Goal: Task Accomplishment & Management: Complete application form

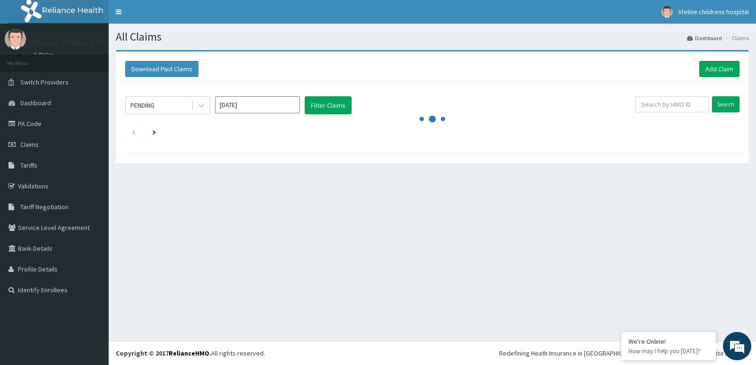
drag, startPoint x: 756, startPoint y: 91, endPoint x: 436, endPoint y: -41, distance: 346.3
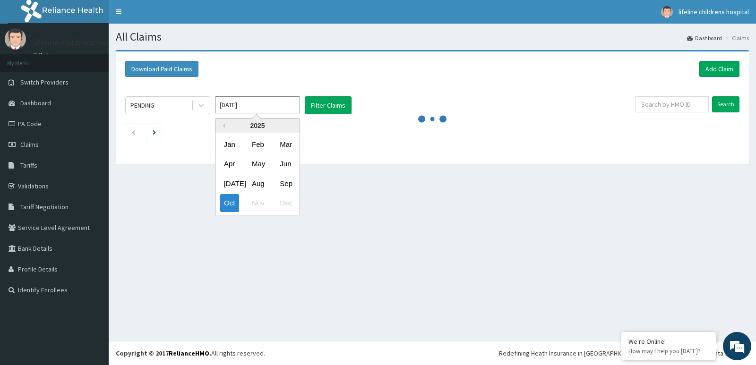
drag, startPoint x: 303, startPoint y: 108, endPoint x: 198, endPoint y: 148, distance: 113.0
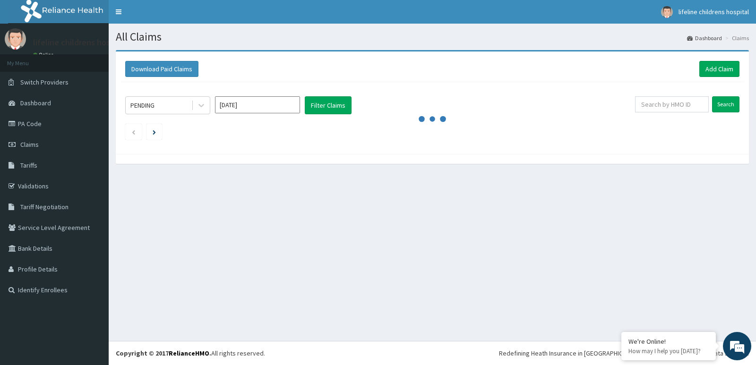
click at [529, 200] on div "All Claims Dashboard Claims Download Paid Claims Add Claim × Note you can only …" at bounding box center [433, 183] width 648 height 318
drag, startPoint x: 470, startPoint y: 200, endPoint x: 437, endPoint y: 217, distance: 36.8
drag, startPoint x: 437, startPoint y: 217, endPoint x: 383, endPoint y: 295, distance: 94.7
click at [383, 299] on div "All Claims Dashboard Claims Download Paid Claims Add Claim × Note you can only …" at bounding box center [433, 183] width 648 height 318
click at [710, 70] on link "Add Claim" at bounding box center [720, 69] width 40 height 16
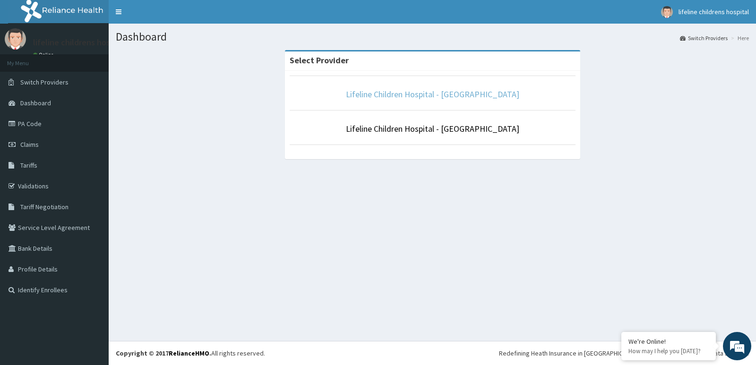
click at [463, 94] on link "Lifeline Children Hospital - Surulere" at bounding box center [432, 94] width 173 height 11
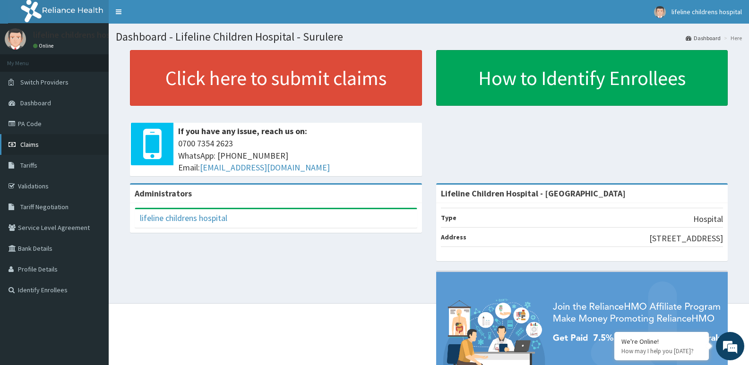
click at [41, 144] on link "Claims" at bounding box center [54, 144] width 109 height 21
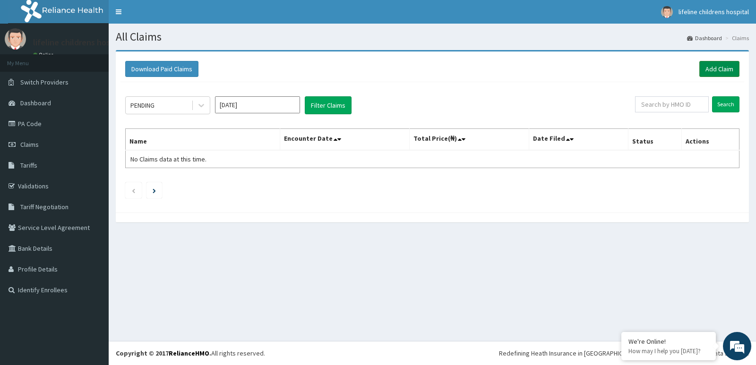
click at [721, 72] on link "Add Claim" at bounding box center [720, 69] width 40 height 16
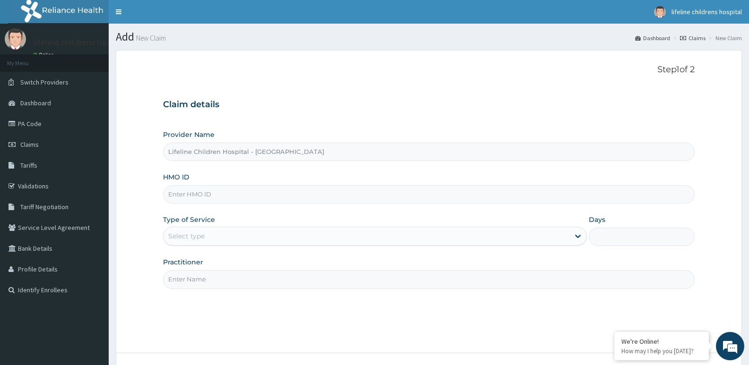
type input "Lifeline Children Hospital - [GEOGRAPHIC_DATA]"
click at [249, 198] on input "HMO ID" at bounding box center [429, 194] width 532 height 18
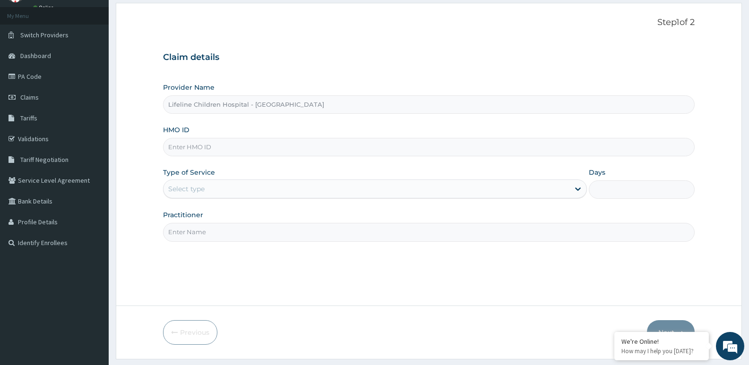
paste input "RET/46644/A"
type input "RET/46644/A"
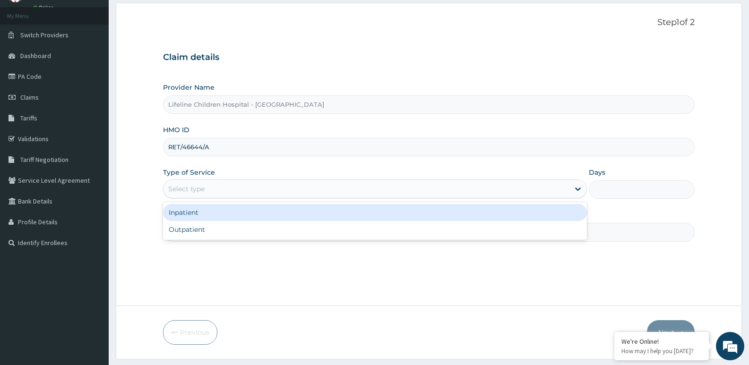
click at [226, 188] on div "Select type" at bounding box center [367, 189] width 406 height 15
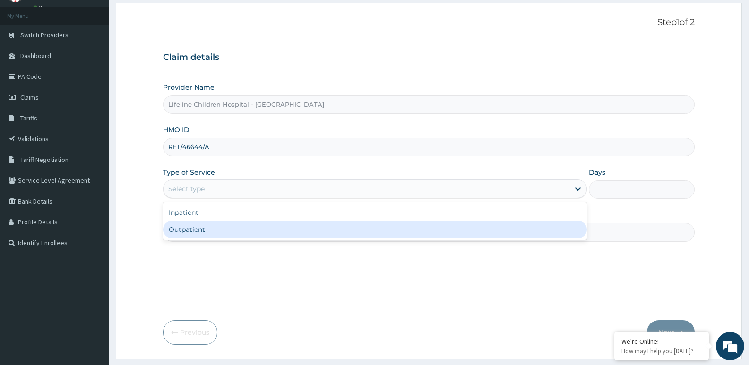
click at [202, 231] on div "Outpatient" at bounding box center [375, 229] width 424 height 17
type input "1"
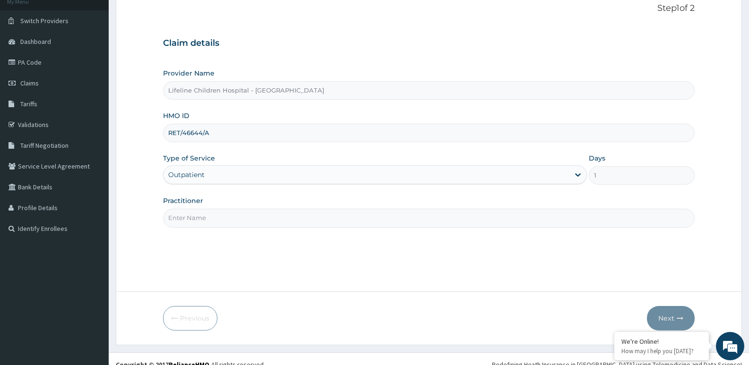
scroll to position [73, 0]
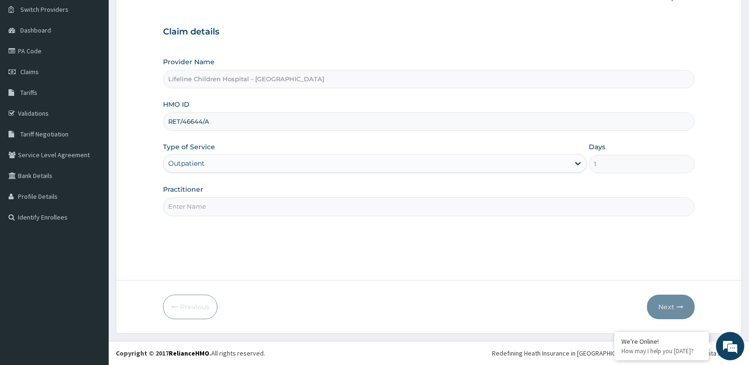
click at [228, 204] on input "Practitioner" at bounding box center [429, 207] width 532 height 18
type input "Y"
type input "NJOKANMA"
click at [677, 312] on button "Next" at bounding box center [671, 307] width 48 height 25
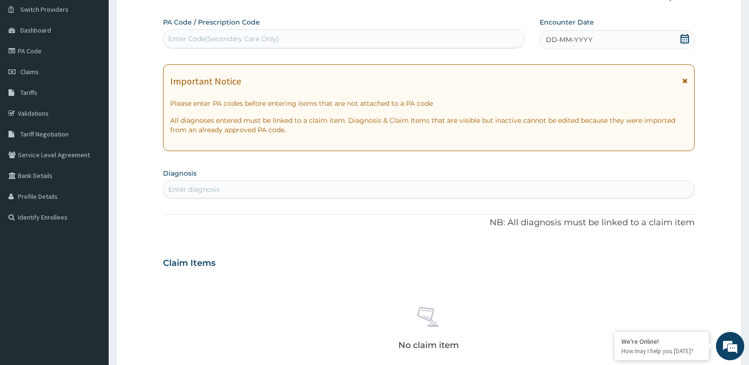
scroll to position [26, 0]
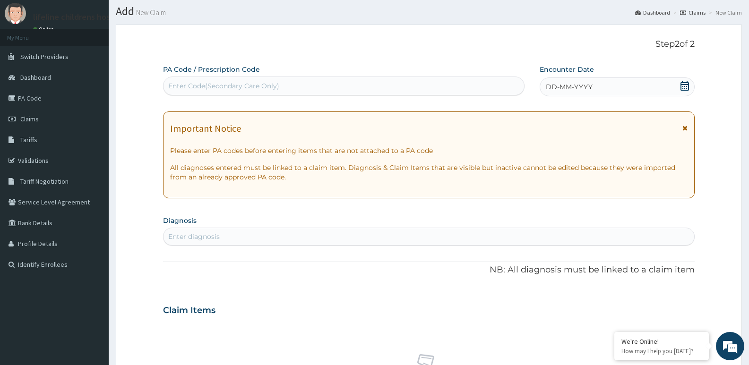
click at [684, 87] on icon at bounding box center [684, 85] width 9 height 9
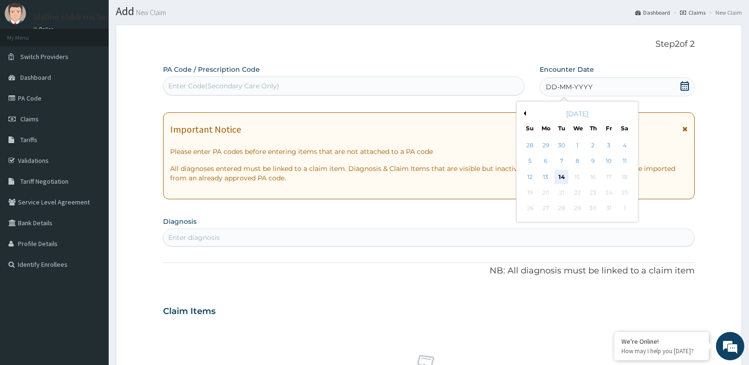
click at [561, 179] on div "14" at bounding box center [562, 177] width 14 height 14
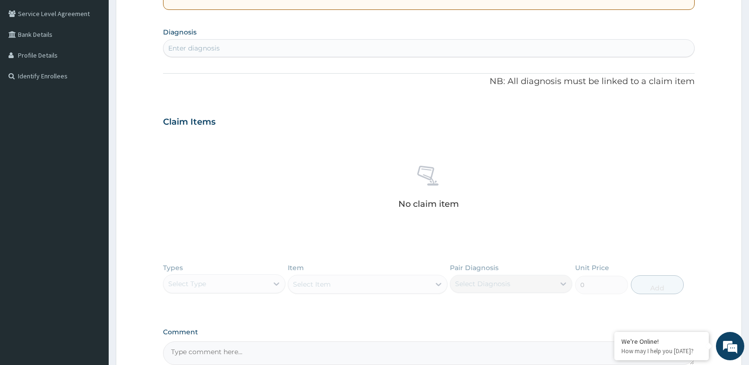
scroll to position [215, 0]
click at [265, 46] on div "Enter diagnosis" at bounding box center [429, 47] width 531 height 15
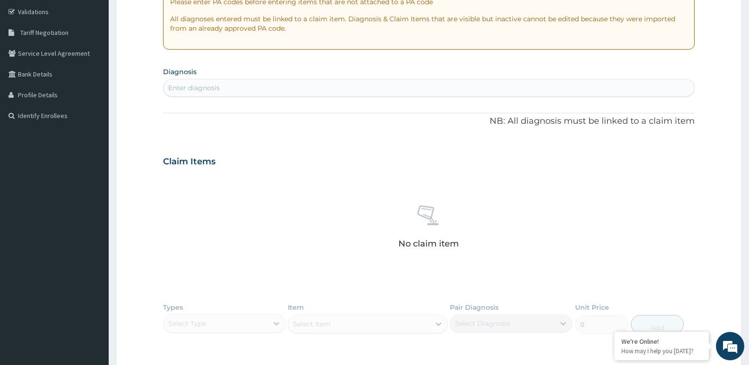
scroll to position [172, 0]
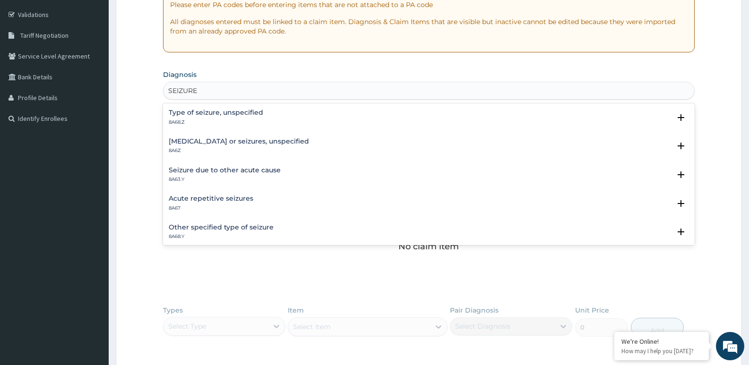
click at [239, 112] on h4 "Type of seizure, unspecified" at bounding box center [216, 112] width 95 height 7
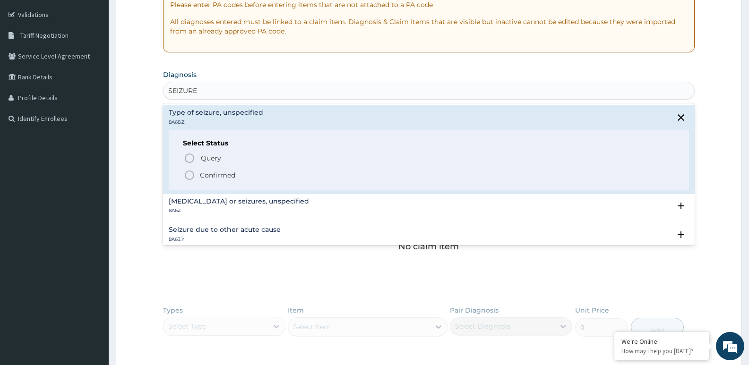
type input "SEIZURE"
click at [559, 281] on div "No claim item" at bounding box center [429, 231] width 532 height 109
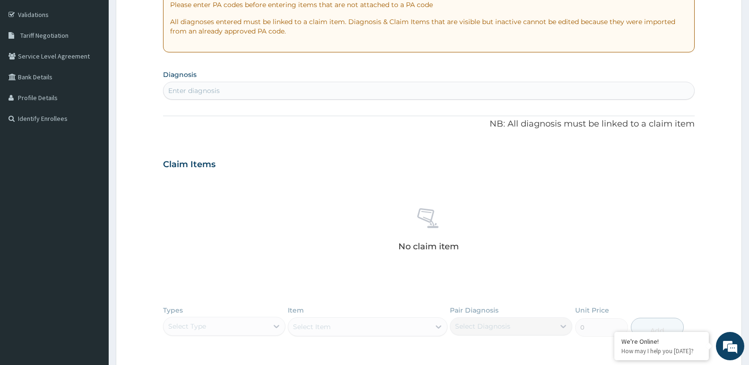
click at [222, 86] on div "Enter diagnosis" at bounding box center [429, 90] width 531 height 15
type input "SEIZURE"
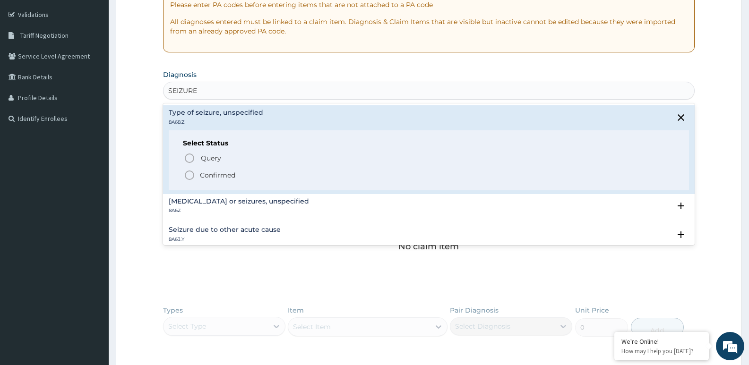
click at [191, 173] on icon "status option filled" at bounding box center [189, 175] width 11 height 11
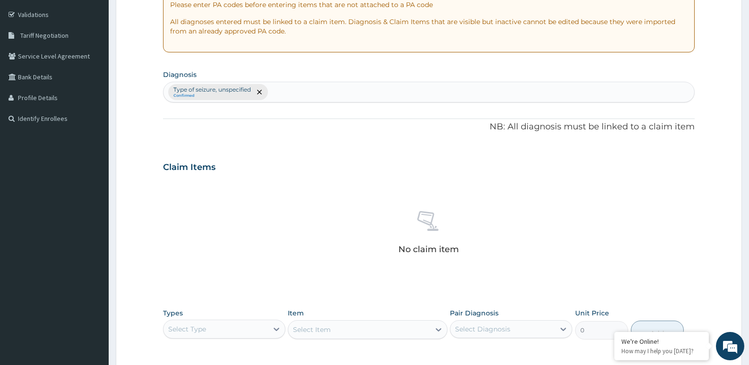
click at [264, 93] on div at bounding box center [258, 92] width 13 height 15
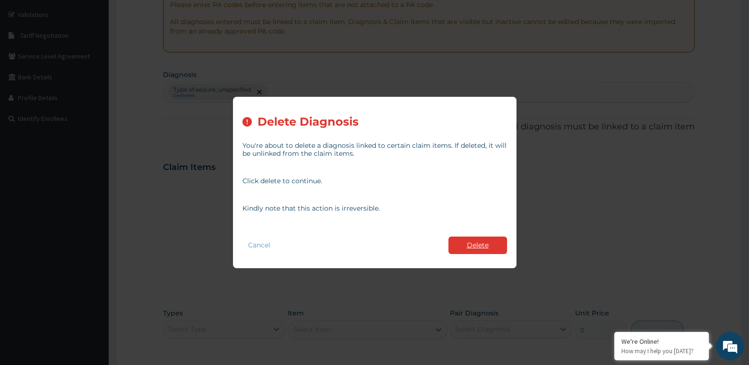
click at [482, 238] on button "Delete" at bounding box center [478, 245] width 59 height 17
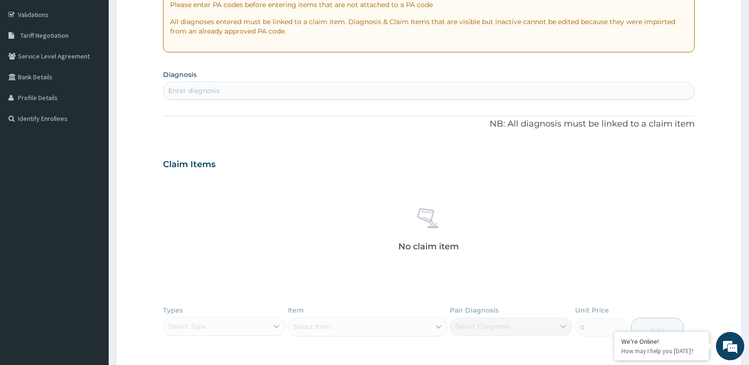
click at [192, 86] on div "Enter diagnosis" at bounding box center [429, 90] width 531 height 15
type input "SEIZURE"
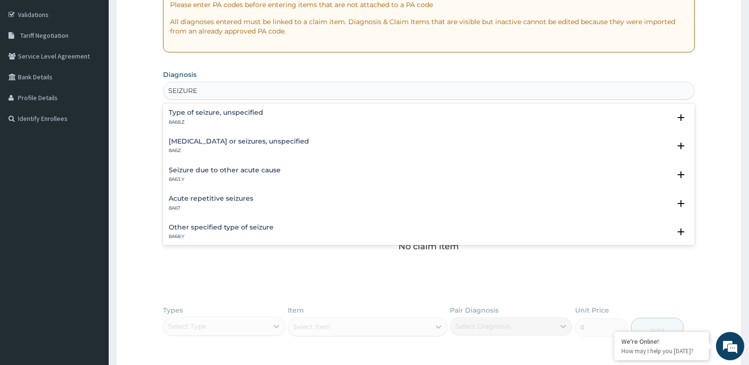
click at [204, 142] on h4 "Epilepsy or seizures, unspecified" at bounding box center [239, 141] width 140 height 7
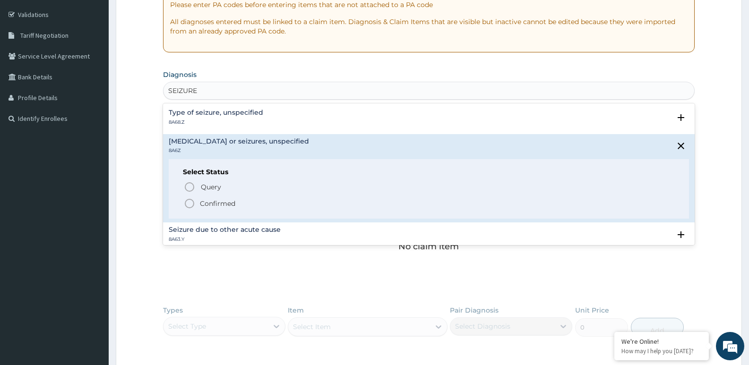
click at [190, 203] on icon "status option filled" at bounding box center [189, 203] width 11 height 11
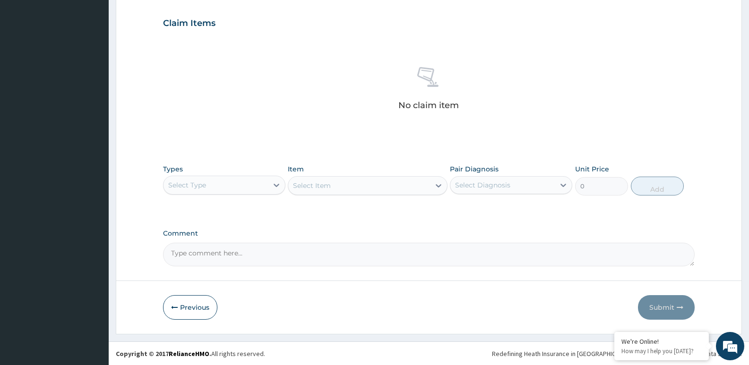
scroll to position [316, 0]
click at [269, 187] on div at bounding box center [276, 184] width 17 height 17
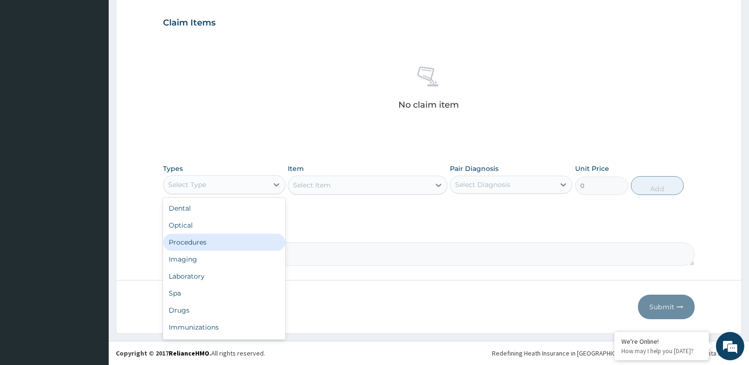
click at [202, 242] on div "Procedures" at bounding box center [224, 242] width 122 height 17
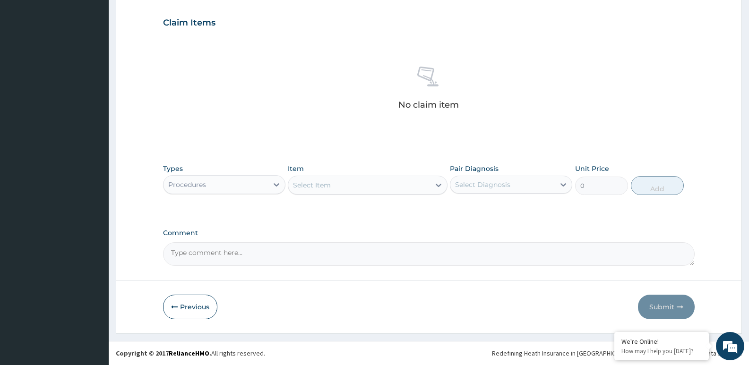
click at [412, 187] on div "Select Item" at bounding box center [358, 185] width 141 height 15
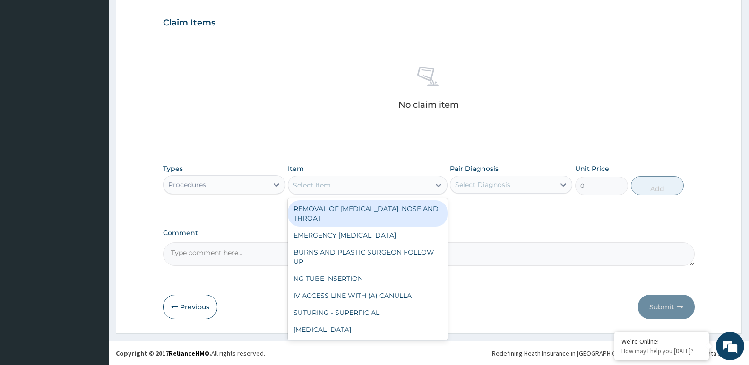
scroll to position [949, 0]
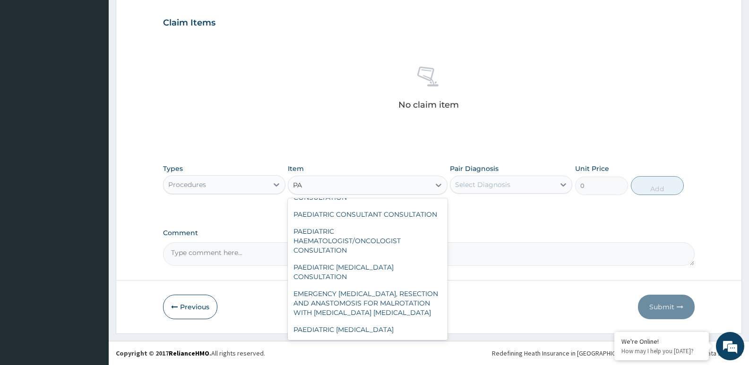
type input "PAE"
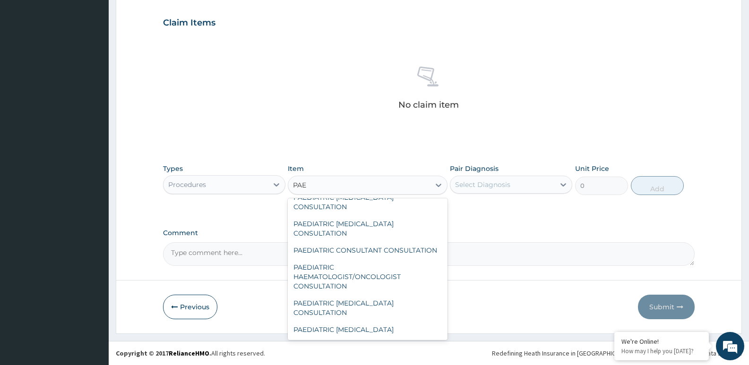
scroll to position [108, 0]
click at [329, 242] on div "PAEDIATRIC CONSULTANT CONSULTATION" at bounding box center [367, 250] width 159 height 17
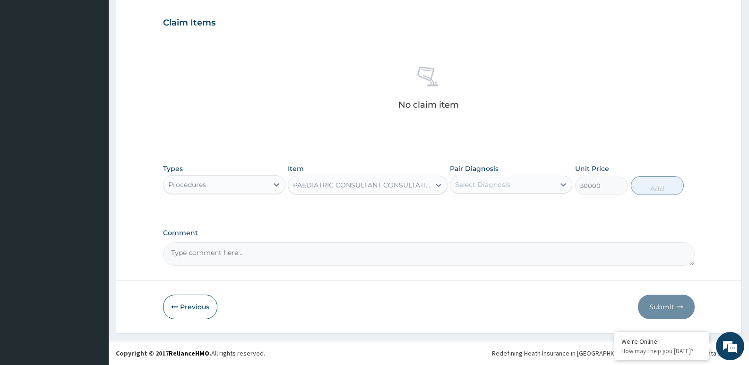
type input "30000"
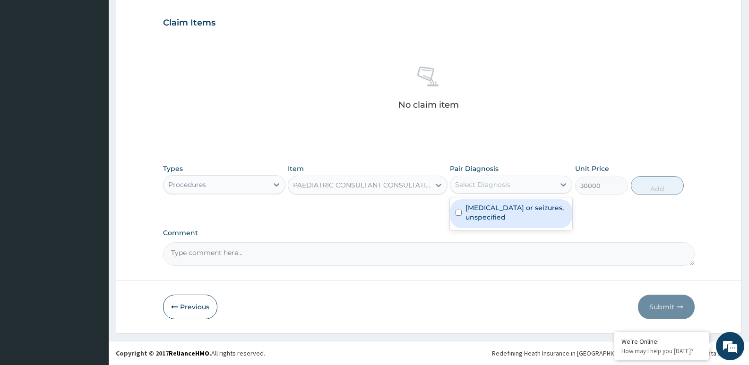
click at [524, 185] on div "Select Diagnosis" at bounding box center [503, 184] width 104 height 15
click at [463, 214] on div "Epilepsy or seizures, unspecified" at bounding box center [511, 213] width 122 height 29
checkbox input "true"
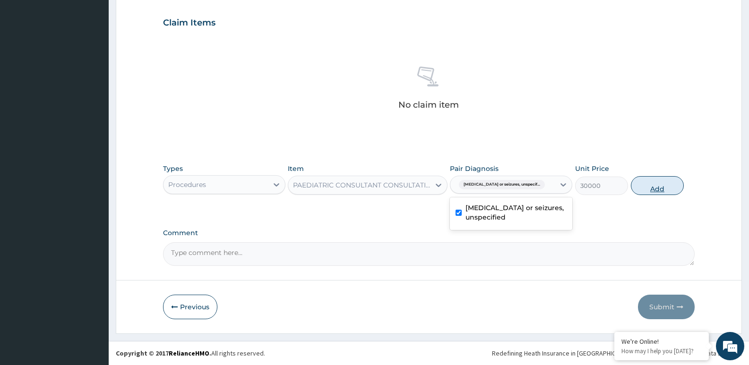
click at [664, 185] on button "Add" at bounding box center [657, 185] width 53 height 19
type input "0"
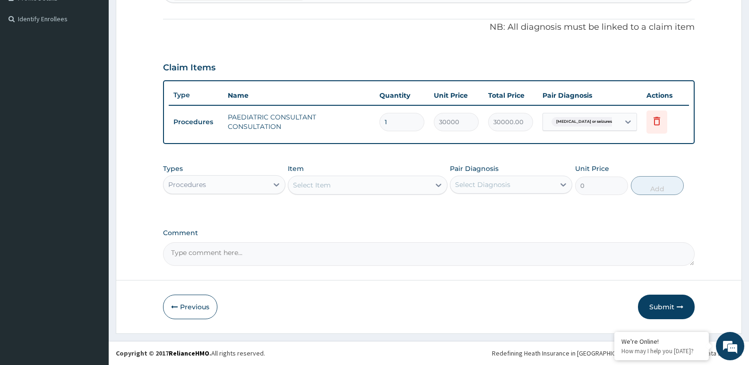
scroll to position [271, 0]
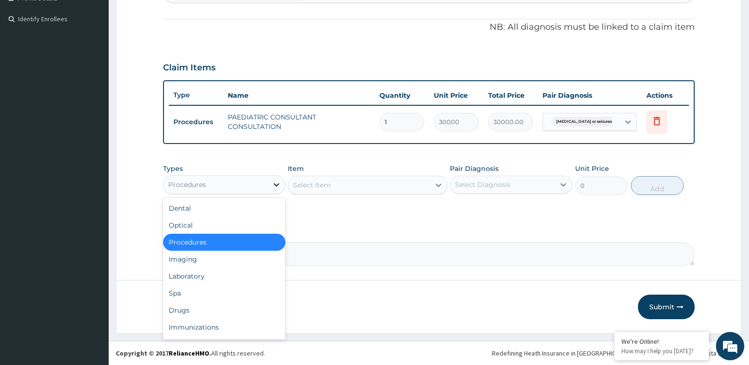
click at [277, 185] on icon at bounding box center [277, 184] width 6 height 3
click at [199, 276] on div "Laboratory" at bounding box center [224, 276] width 122 height 17
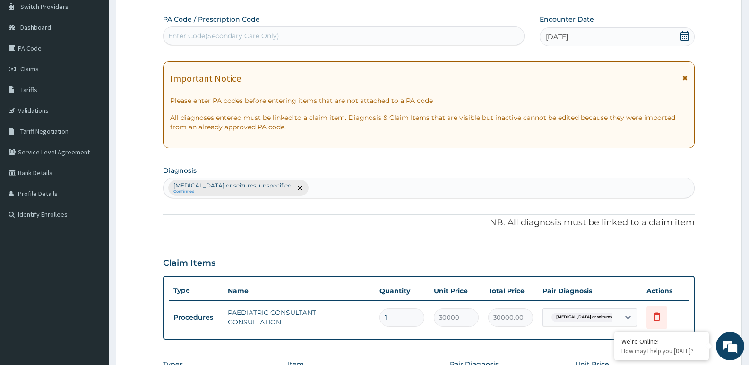
scroll to position [0, 0]
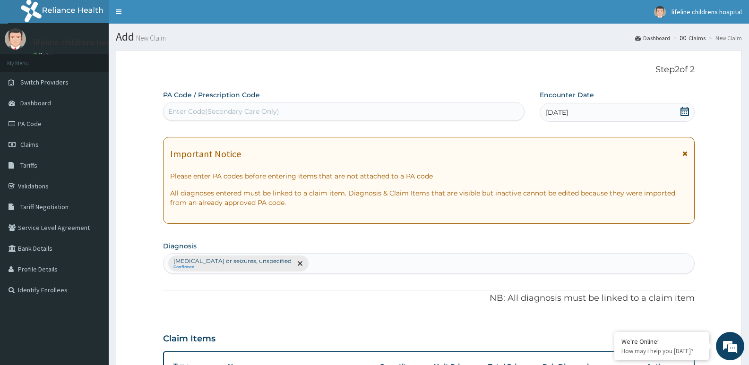
click at [297, 261] on div "Epilepsy or seizures, unspecified Confirmed" at bounding box center [429, 264] width 531 height 20
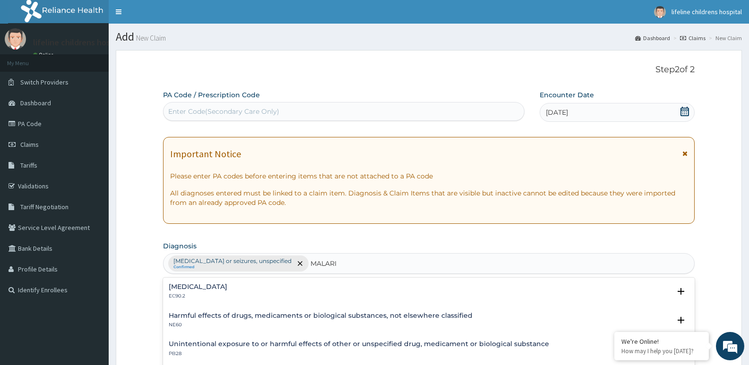
type input "MALARIA"
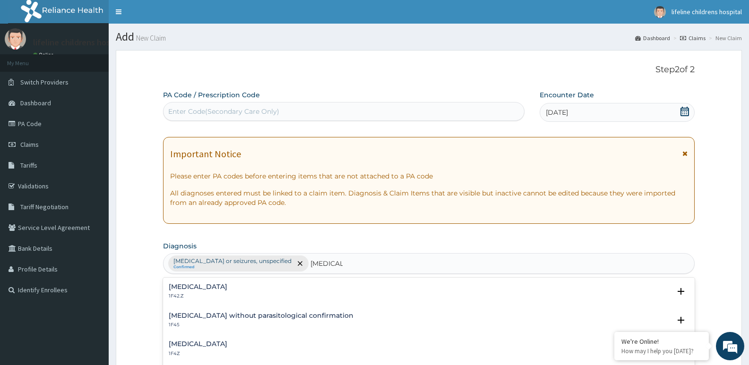
click at [212, 343] on h4 "Malaria, unspecified" at bounding box center [198, 344] width 59 height 7
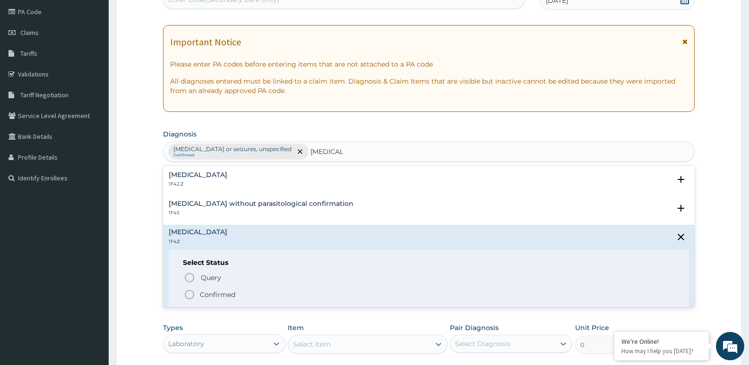
scroll to position [142, 0]
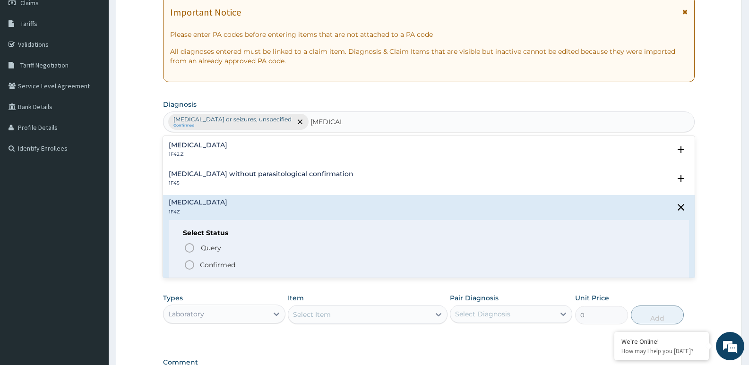
click at [188, 263] on icon "status option filled" at bounding box center [189, 265] width 11 height 11
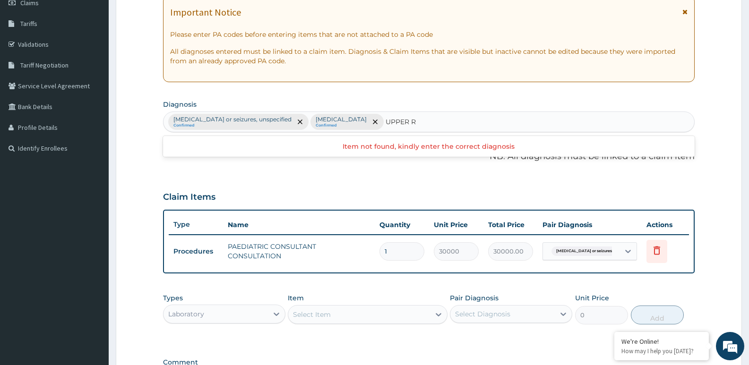
type input "UPPER"
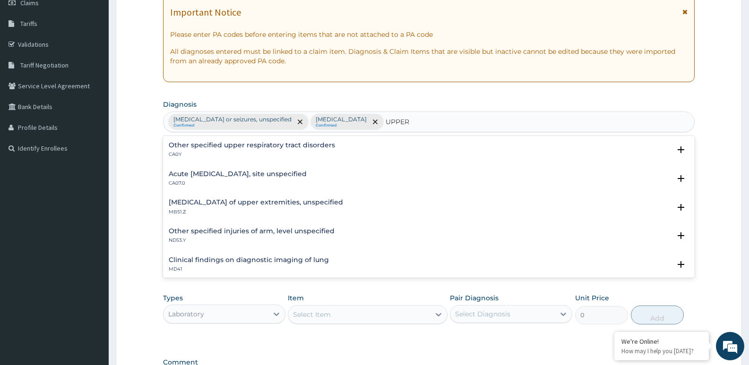
click at [192, 175] on h4 "Acute upper respiratory infection, site unspecified" at bounding box center [238, 174] width 138 height 7
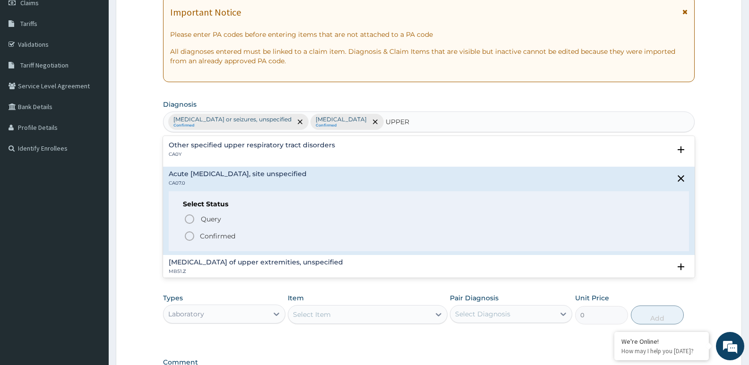
click at [190, 234] on icon "status option filled" at bounding box center [189, 236] width 11 height 11
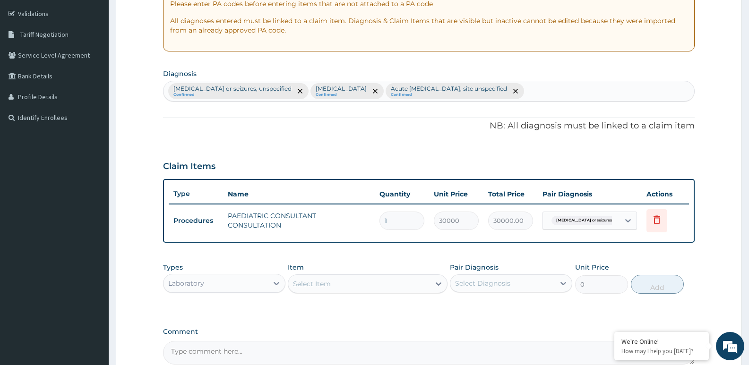
scroll to position [189, 0]
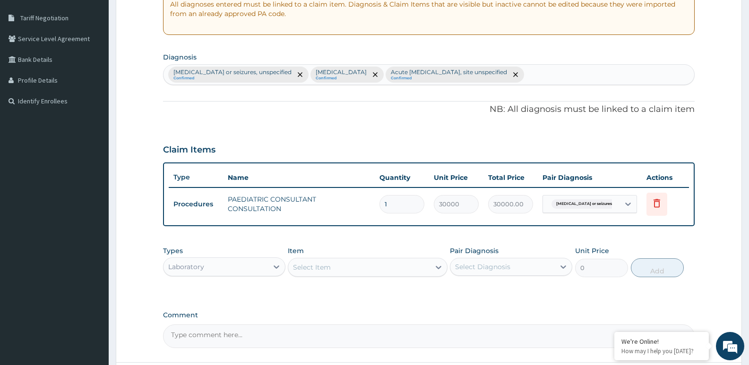
click at [261, 263] on div "Laboratory" at bounding box center [216, 267] width 104 height 15
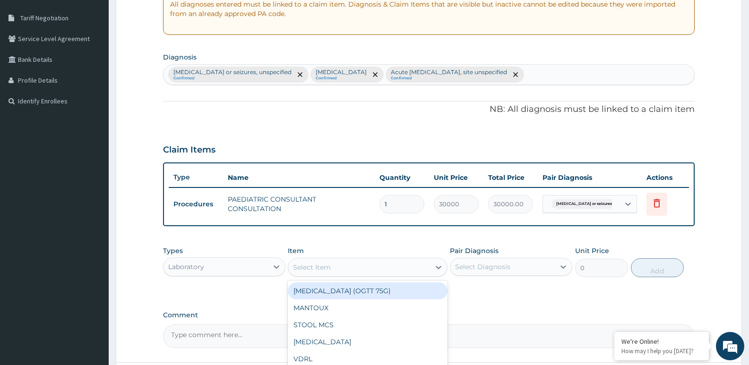
click at [339, 269] on div "Select Item" at bounding box center [358, 267] width 141 height 15
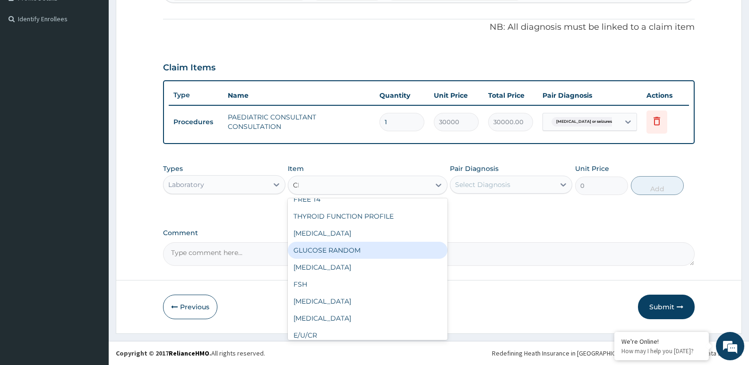
scroll to position [0, 0]
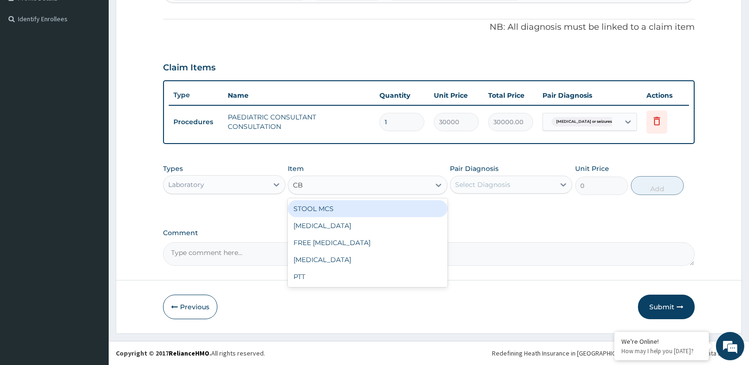
type input "C"
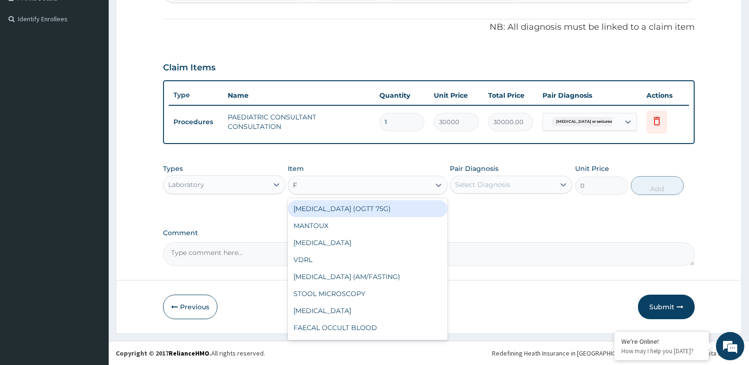
type input "FB"
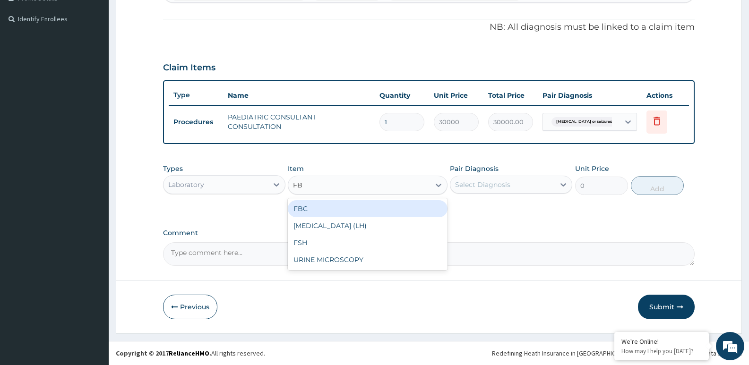
click at [353, 210] on div "FBC" at bounding box center [367, 208] width 159 height 17
type input "4500"
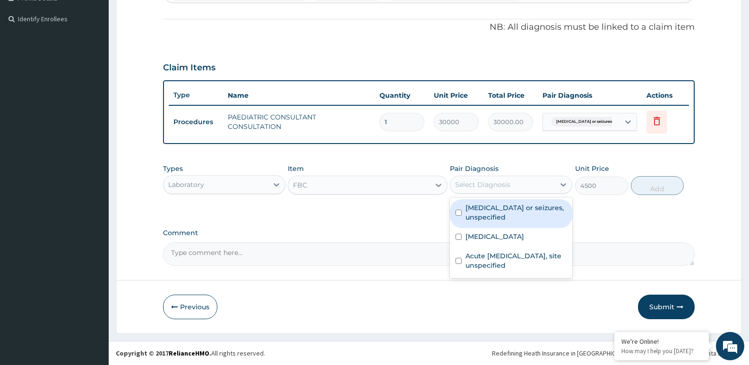
click at [495, 185] on div "Select Diagnosis" at bounding box center [482, 184] width 55 height 9
click at [458, 211] on input "checkbox" at bounding box center [459, 213] width 6 height 6
checkbox input "true"
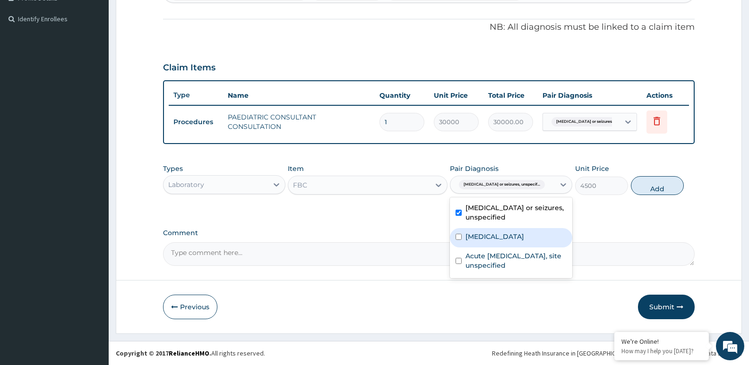
click at [465, 238] on div "Malaria, unspecified" at bounding box center [511, 237] width 122 height 19
checkbox input "true"
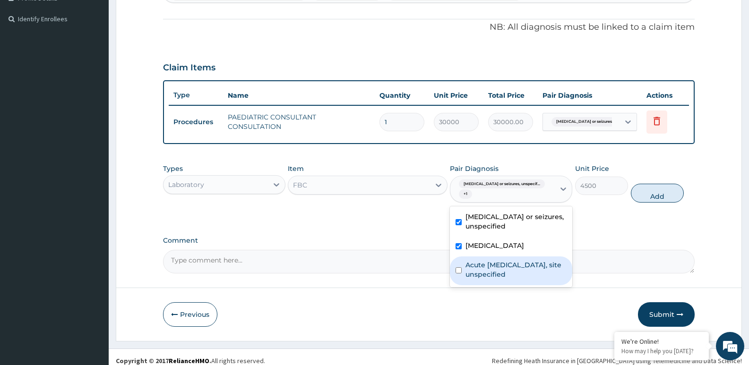
click at [462, 265] on div "Acute upper respiratory infection, site unspecified" at bounding box center [511, 271] width 122 height 29
checkbox input "true"
click at [663, 184] on button "Add" at bounding box center [657, 193] width 53 height 19
type input "0"
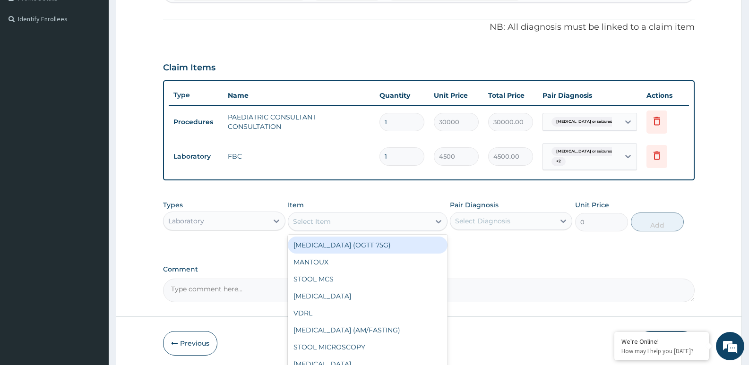
click at [351, 218] on div "Select Item" at bounding box center [358, 221] width 141 height 15
type input "MP"
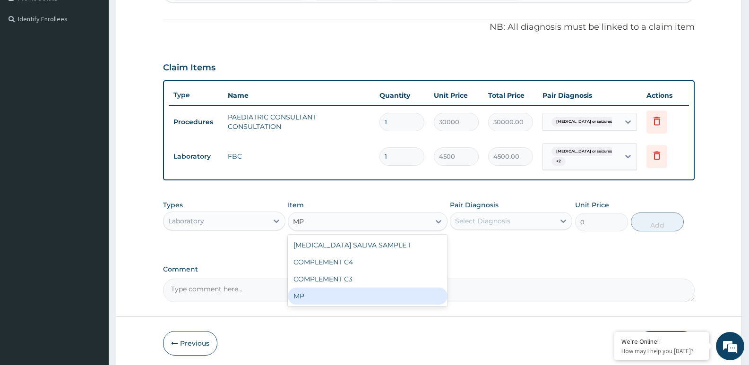
click at [360, 294] on div "MP" at bounding box center [367, 296] width 159 height 17
type input "4000"
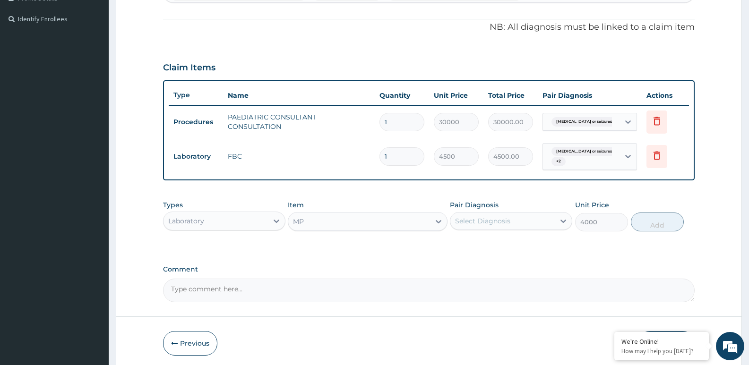
click at [555, 216] on div "Select Diagnosis" at bounding box center [503, 221] width 104 height 15
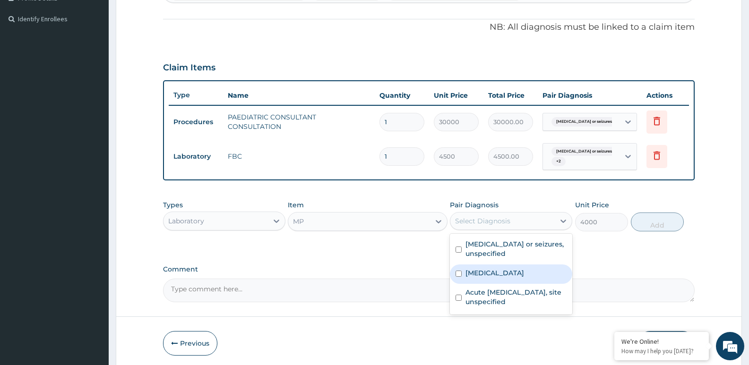
click at [502, 273] on label "Malaria, unspecified" at bounding box center [495, 273] width 59 height 9
checkbox input "true"
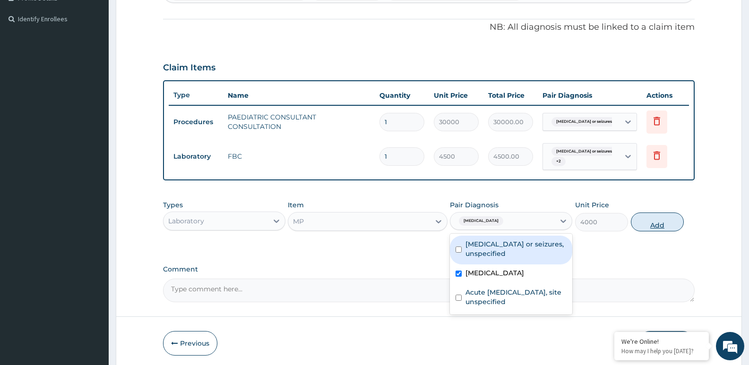
click at [647, 220] on button "Add" at bounding box center [657, 222] width 53 height 19
type input "0"
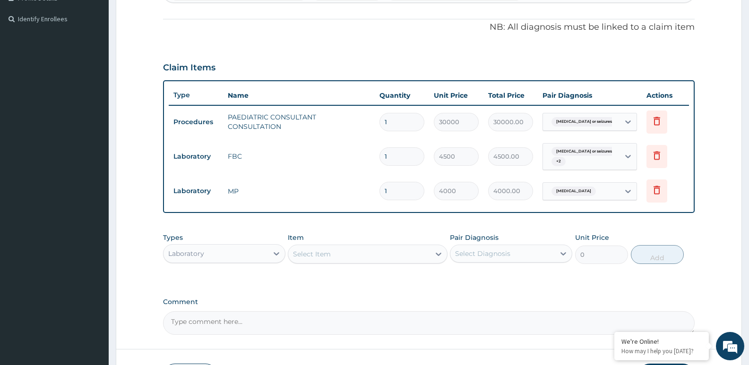
click at [231, 253] on div "Laboratory" at bounding box center [216, 253] width 104 height 15
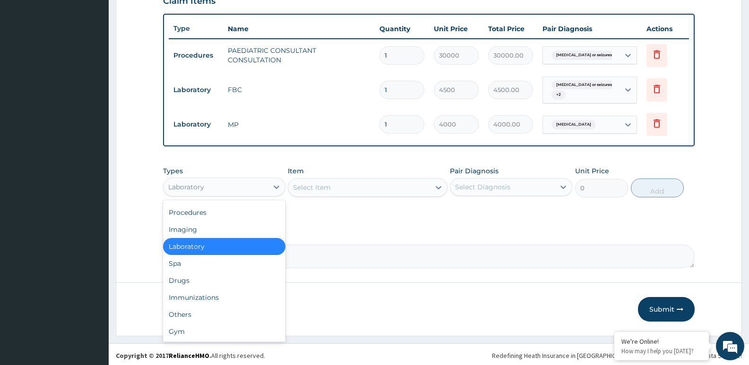
scroll to position [340, 0]
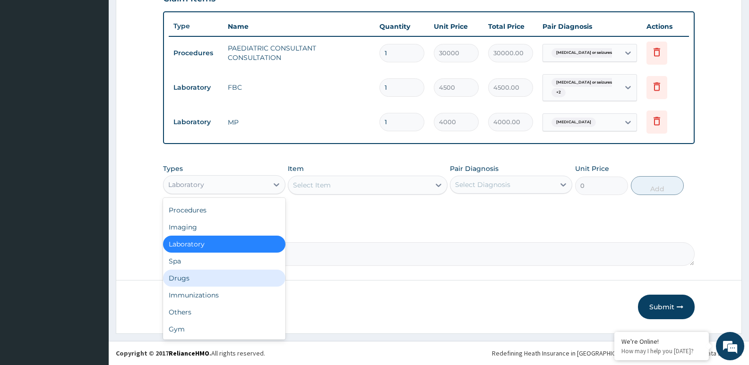
click at [197, 278] on div "Drugs" at bounding box center [224, 278] width 122 height 17
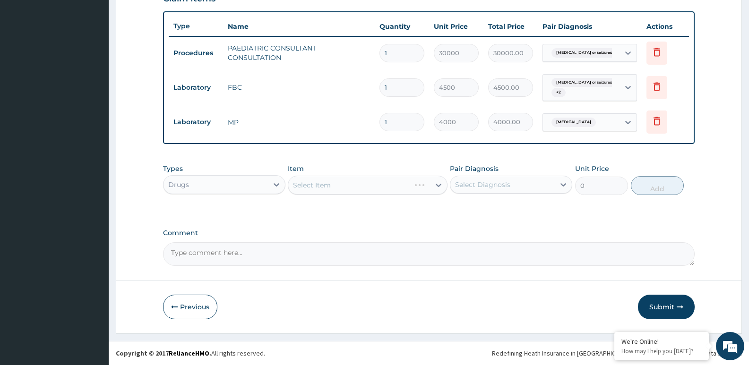
click at [352, 187] on div "Select Item" at bounding box center [367, 185] width 159 height 19
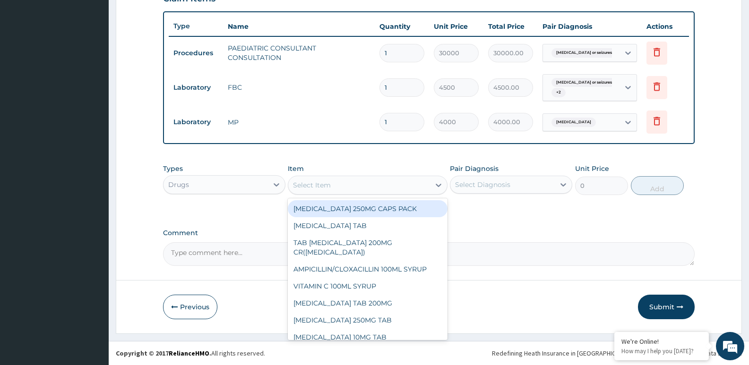
click at [366, 183] on div "Select Item" at bounding box center [358, 185] width 141 height 15
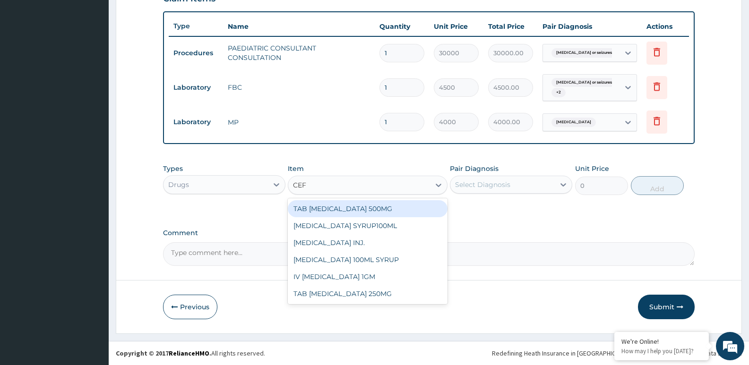
type input "CEFT"
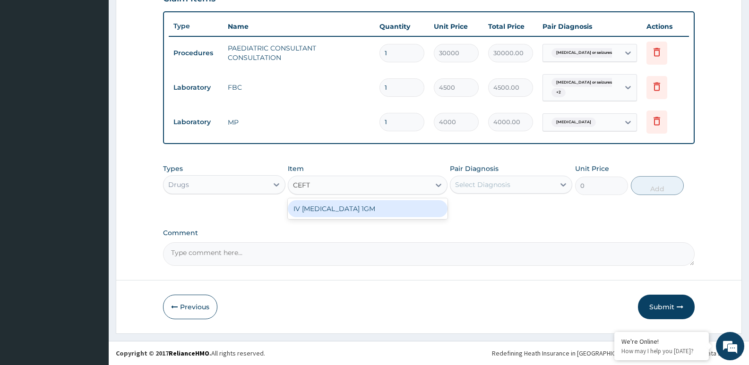
drag, startPoint x: 374, startPoint y: 211, endPoint x: 423, endPoint y: 190, distance: 52.5
click at [374, 212] on div "IV [MEDICAL_DATA] 1GM" at bounding box center [367, 208] width 159 height 17
type input "6000"
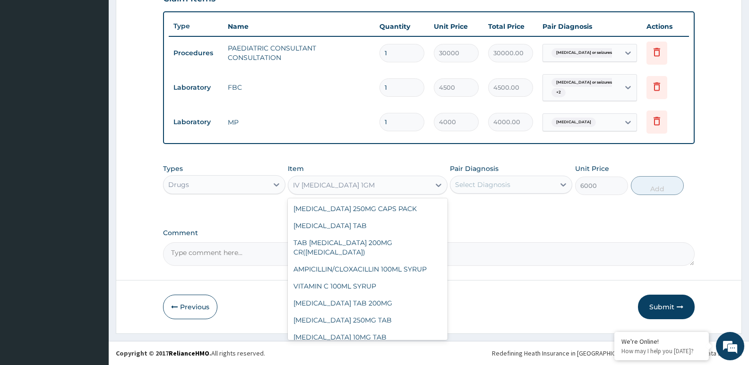
click at [399, 182] on div "IV [MEDICAL_DATA] 1GM" at bounding box center [358, 185] width 141 height 15
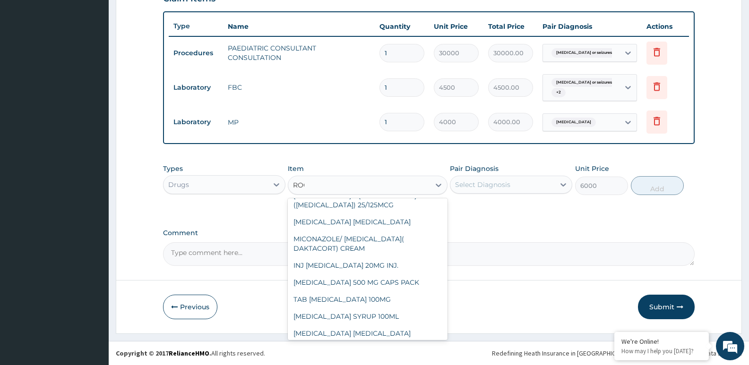
scroll to position [0, 0]
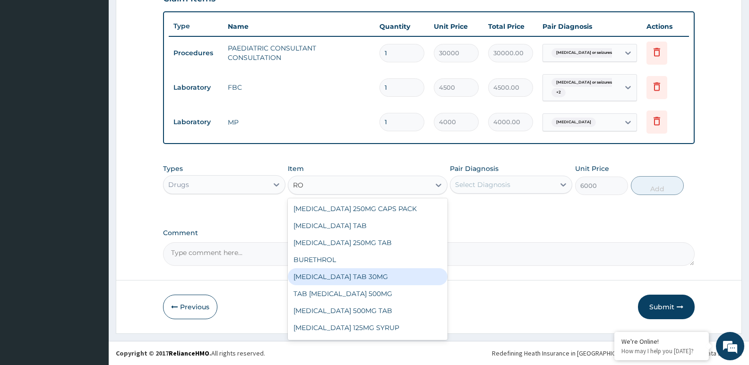
type input "R"
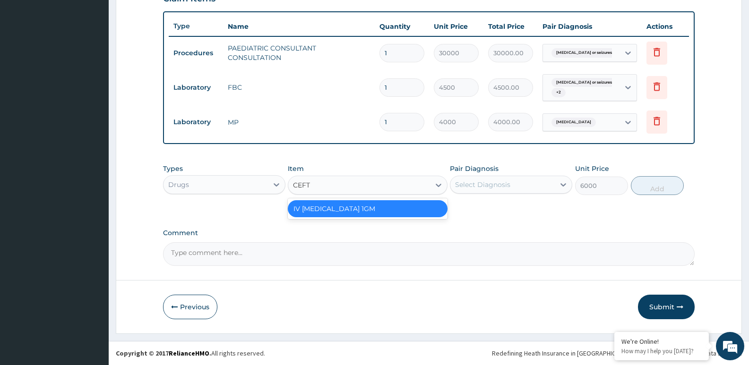
type input "CEFTR"
click at [394, 208] on div "IV [MEDICAL_DATA] 1GM" at bounding box center [367, 208] width 159 height 17
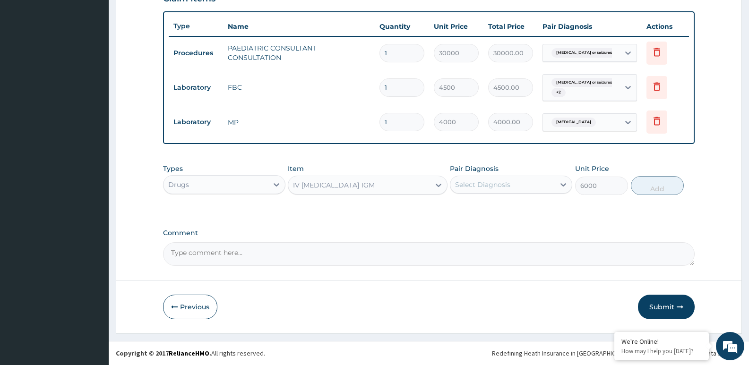
click at [537, 186] on div "Select Diagnosis" at bounding box center [503, 184] width 104 height 15
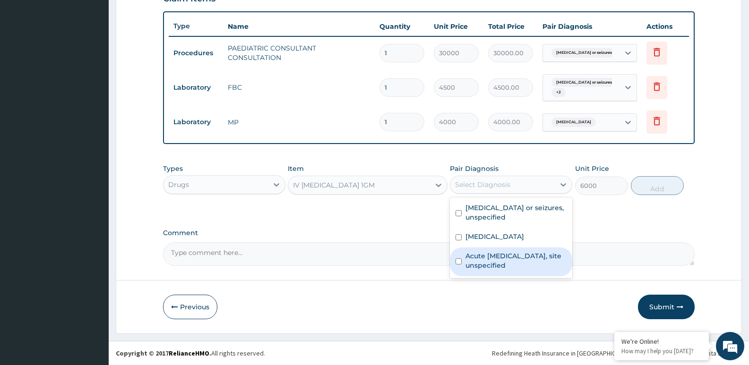
click at [474, 261] on label "Acute upper respiratory infection, site unspecified" at bounding box center [516, 260] width 101 height 19
checkbox input "true"
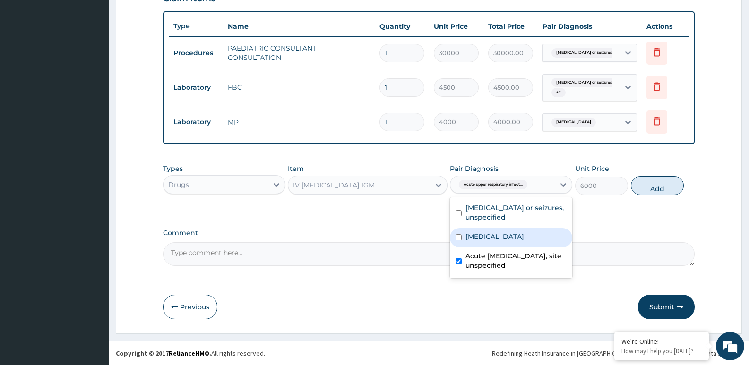
click at [468, 237] on label "Malaria, unspecified" at bounding box center [495, 236] width 59 height 9
checkbox input "true"
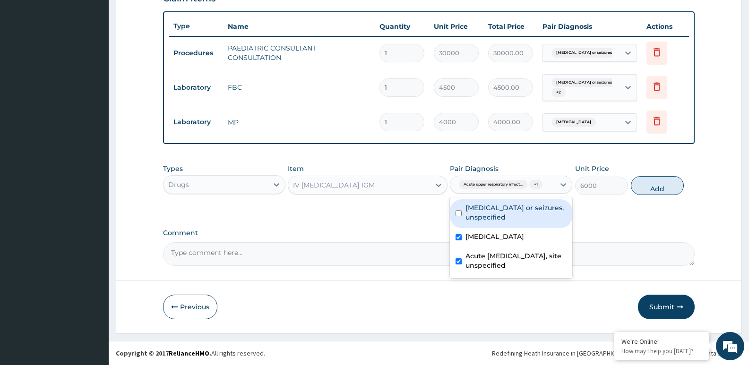
click at [462, 208] on div "Epilepsy or seizures, unspecified" at bounding box center [511, 213] width 122 height 29
checkbox input "true"
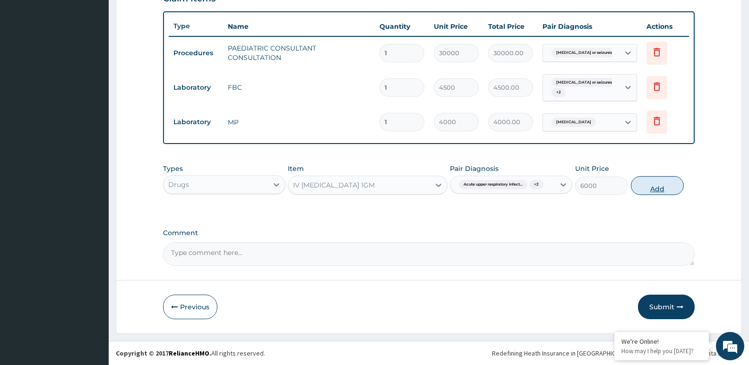
click at [650, 184] on button "Add" at bounding box center [657, 185] width 53 height 19
type input "0"
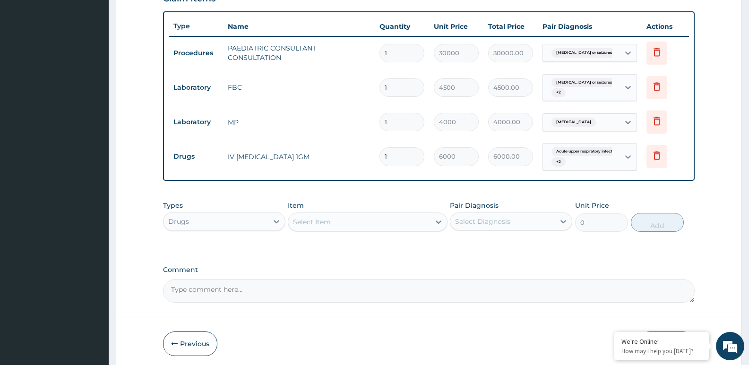
click at [360, 221] on div "Select Item" at bounding box center [358, 222] width 141 height 15
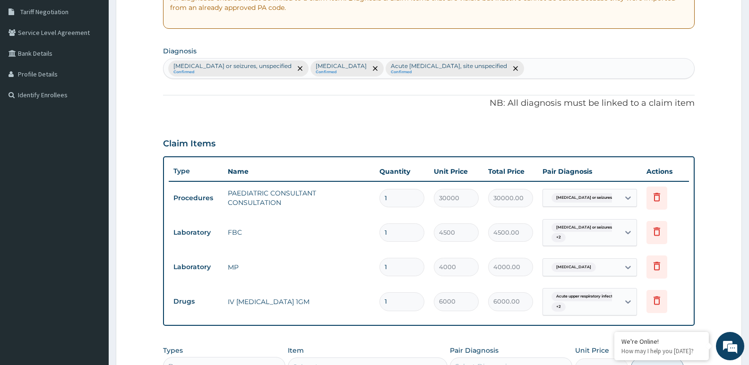
scroll to position [151, 0]
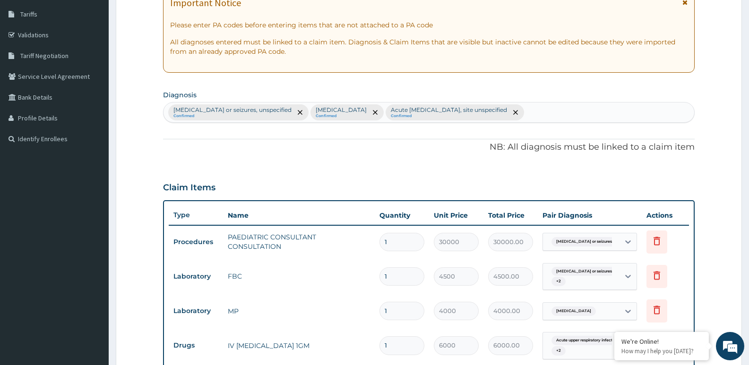
click at [554, 113] on div "Epilepsy or seizures, unspecified Confirmed Malaria, unspecified Confirmed Acut…" at bounding box center [429, 113] width 531 height 20
type input "GASTR"
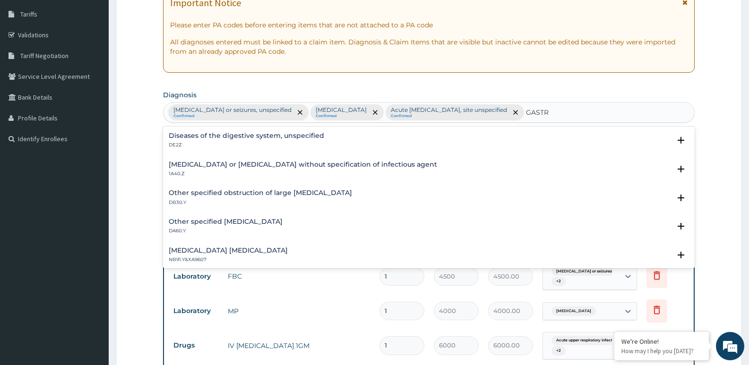
click at [225, 166] on h4 "[MEDICAL_DATA] or [MEDICAL_DATA] without specification of infectious agent" at bounding box center [303, 164] width 269 height 7
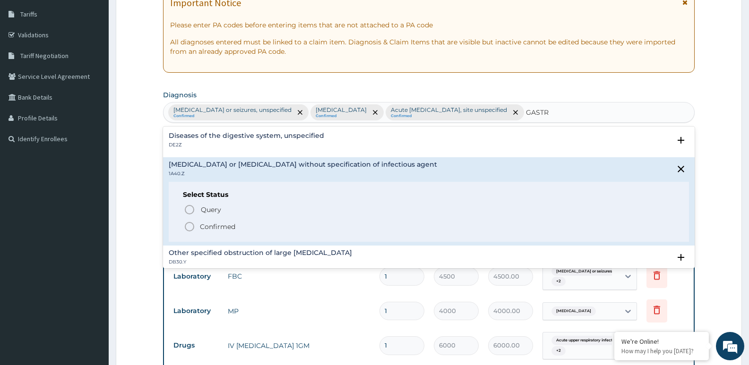
click at [195, 225] on icon "status option filled" at bounding box center [189, 226] width 11 height 11
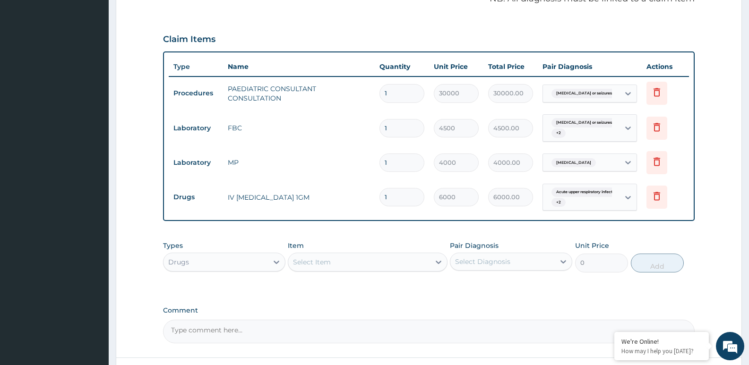
scroll to position [340, 0]
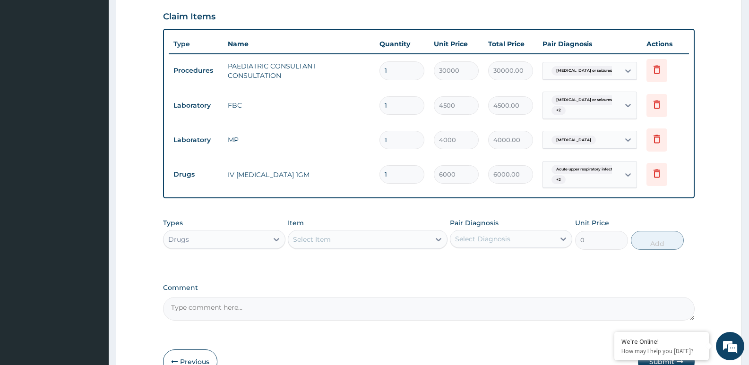
click at [414, 237] on div "Select Item" at bounding box center [358, 239] width 141 height 15
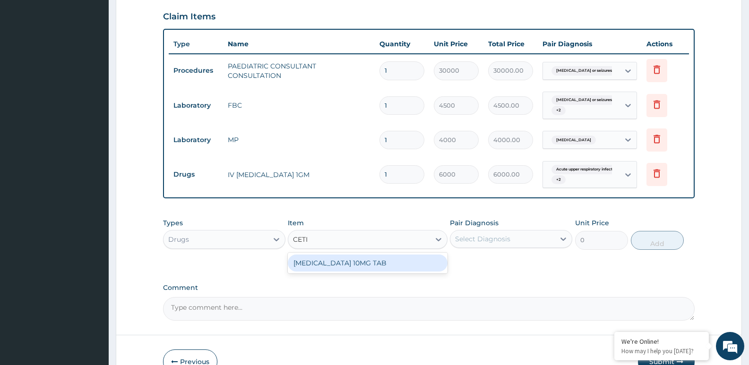
type input "CET"
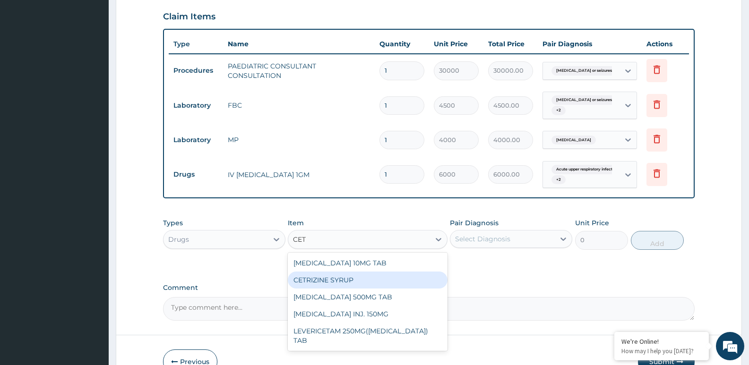
click at [354, 279] on div "CETRIZINE SYRUP" at bounding box center [367, 280] width 159 height 17
type input "2000"
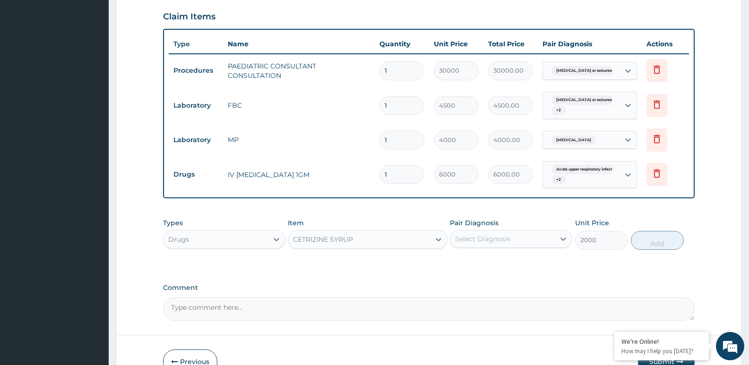
click at [535, 241] on div "Select Diagnosis" at bounding box center [503, 239] width 104 height 15
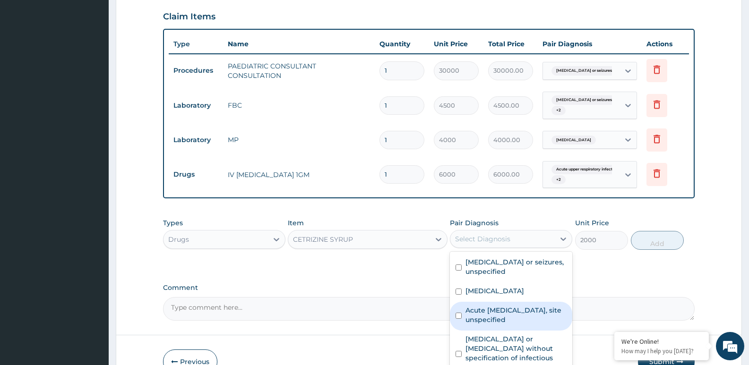
click at [485, 308] on label "Acute upper respiratory infection, site unspecified" at bounding box center [516, 315] width 101 height 19
checkbox input "true"
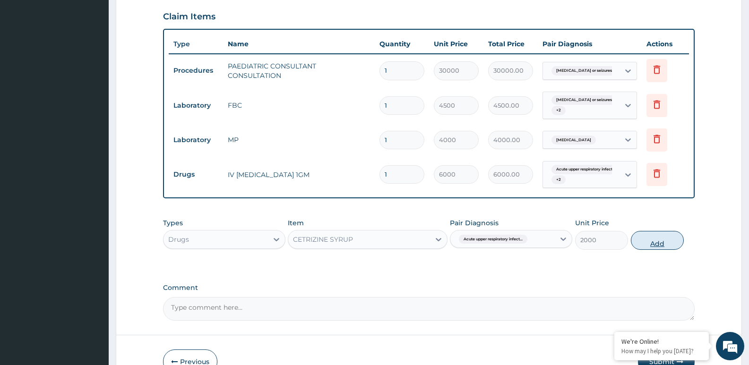
click at [645, 236] on button "Add" at bounding box center [657, 240] width 53 height 19
type input "0"
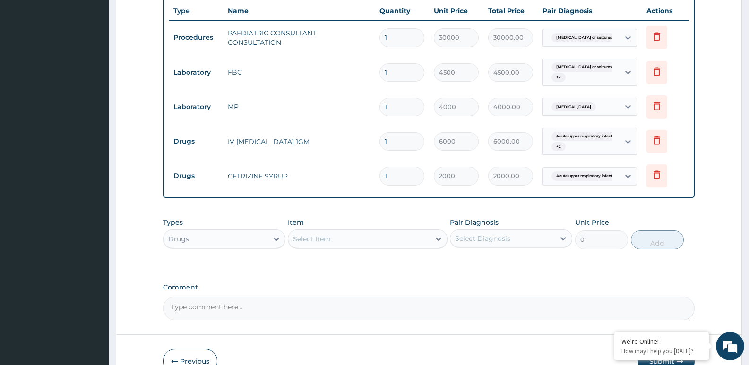
scroll to position [428, 0]
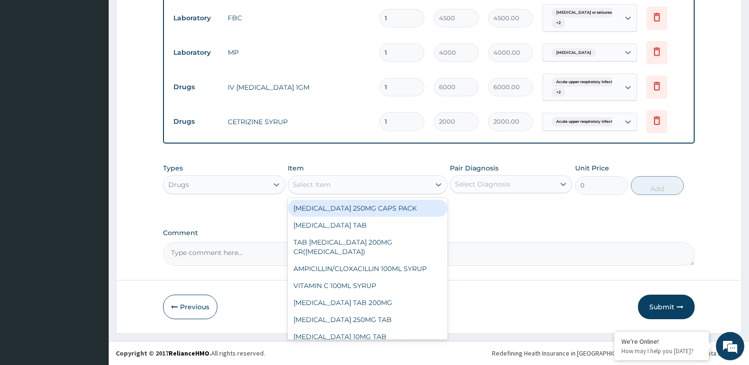
click at [354, 186] on div "Select Item" at bounding box center [358, 184] width 141 height 15
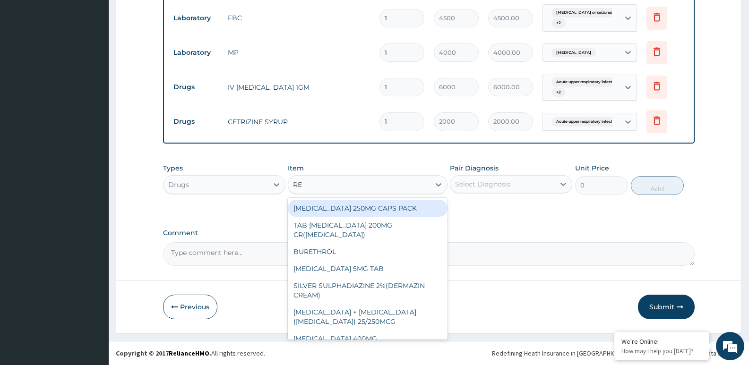
type input "R"
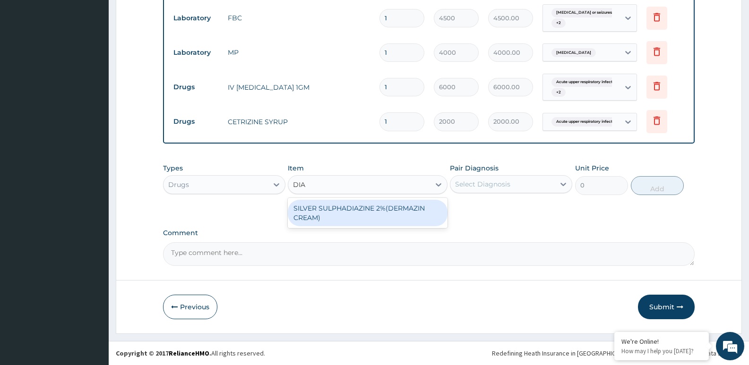
type input "DIA"
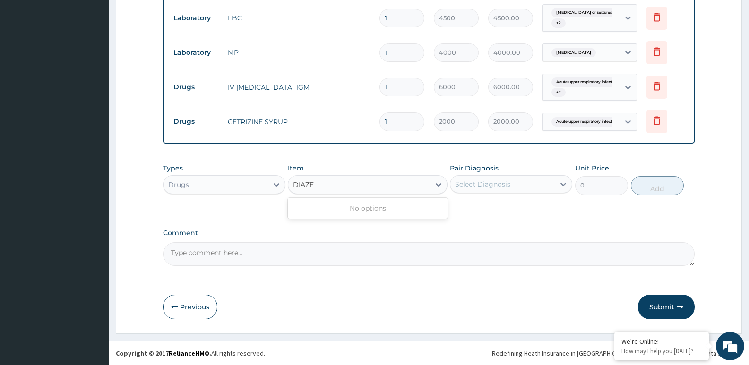
type input "DIAZE"
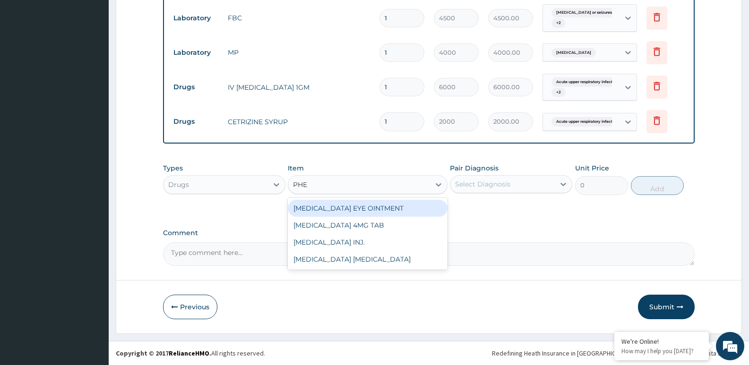
type input "PHEN"
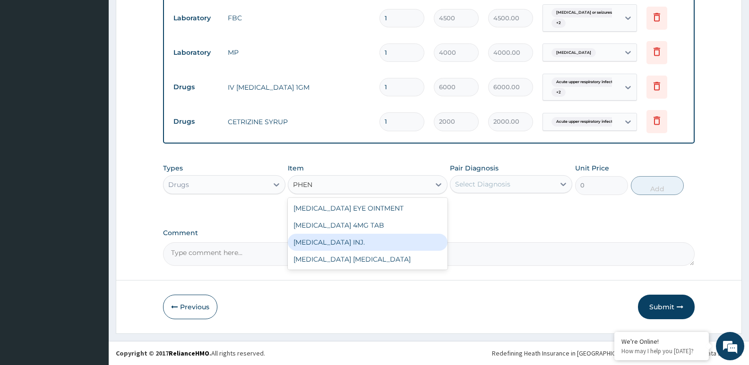
drag, startPoint x: 355, startPoint y: 239, endPoint x: 364, endPoint y: 232, distance: 11.0
click at [356, 239] on div "[MEDICAL_DATA] INJ." at bounding box center [367, 242] width 159 height 17
type input "2200"
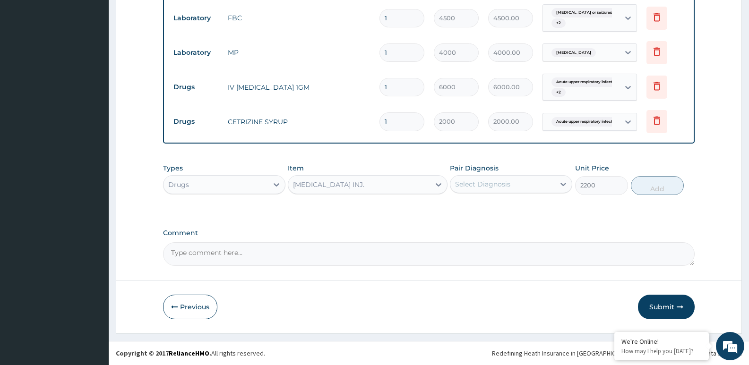
click at [504, 180] on div "Select Diagnosis" at bounding box center [482, 184] width 55 height 9
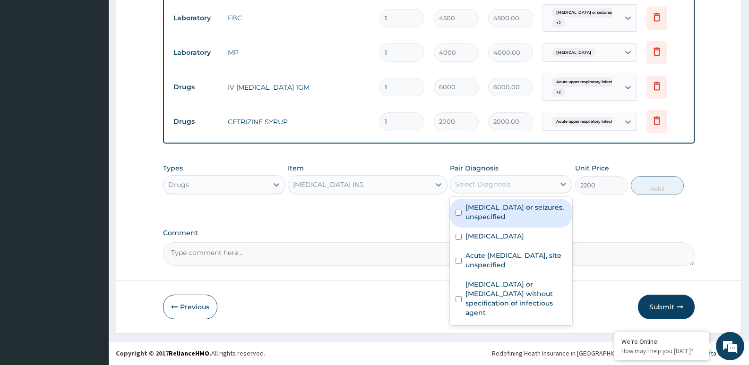
drag, startPoint x: 486, startPoint y: 206, endPoint x: 483, endPoint y: 222, distance: 16.9
click at [486, 207] on label "Epilepsy or seizures, unspecified" at bounding box center [516, 212] width 101 height 19
checkbox input "true"
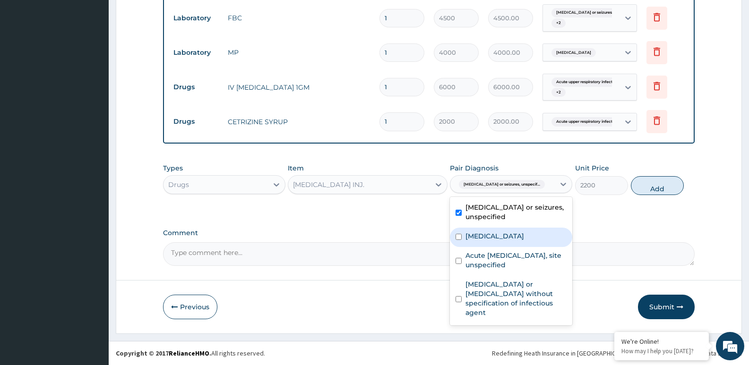
click at [470, 241] on label "Malaria, unspecified" at bounding box center [495, 236] width 59 height 9
checkbox input "true"
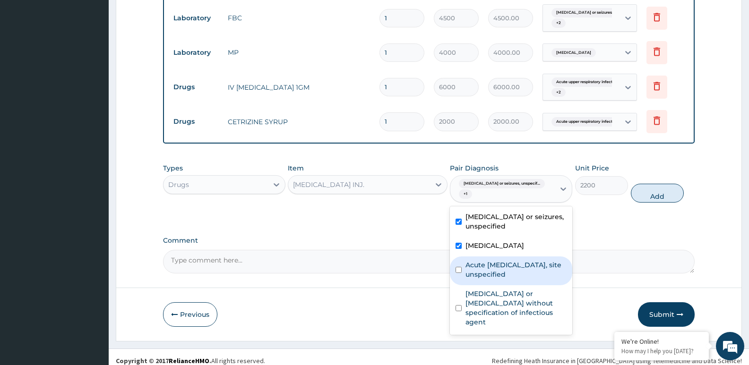
click at [475, 260] on label "Acute upper respiratory infection, site unspecified" at bounding box center [516, 269] width 101 height 19
checkbox input "true"
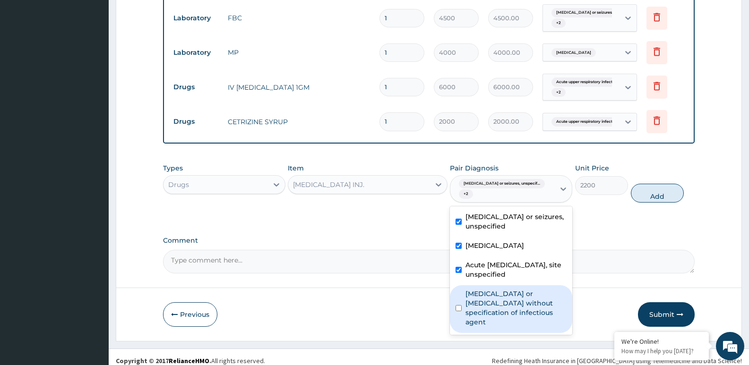
click at [495, 301] on label "[MEDICAL_DATA] or [MEDICAL_DATA] without specification of infectious agent" at bounding box center [516, 308] width 101 height 38
checkbox input "true"
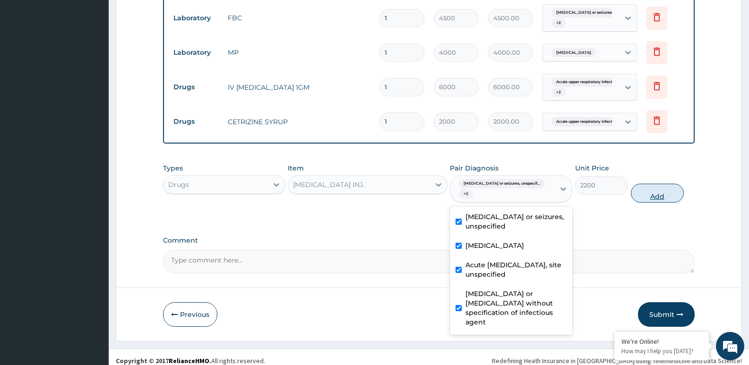
click at [658, 189] on button "Add" at bounding box center [657, 193] width 53 height 19
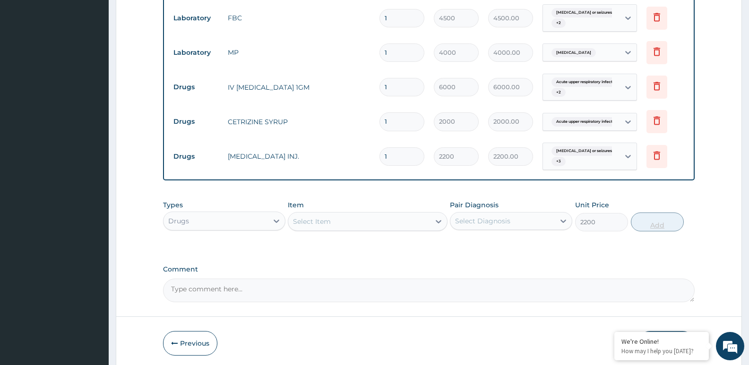
type input "0"
type input "0.00"
type input "4"
type input "8800.00"
type input "4"
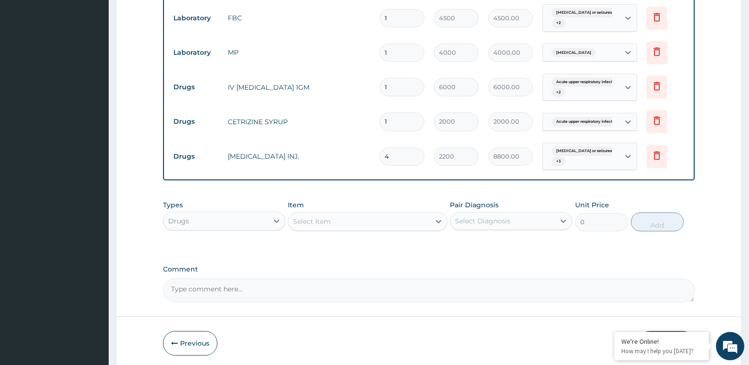
drag, startPoint x: 661, startPoint y: 261, endPoint x: 613, endPoint y: 262, distance: 48.2
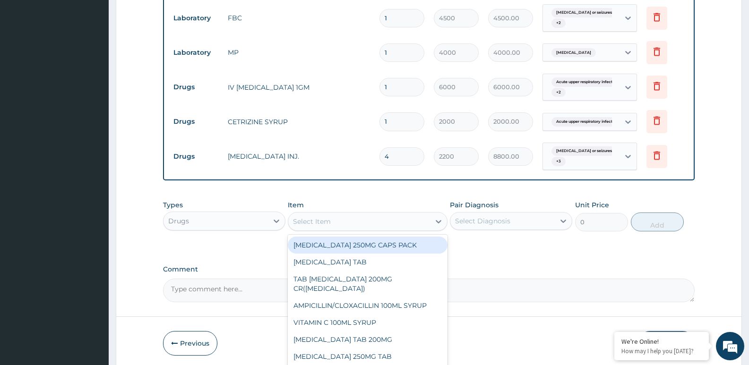
click at [321, 223] on div "Select Item" at bounding box center [312, 221] width 38 height 9
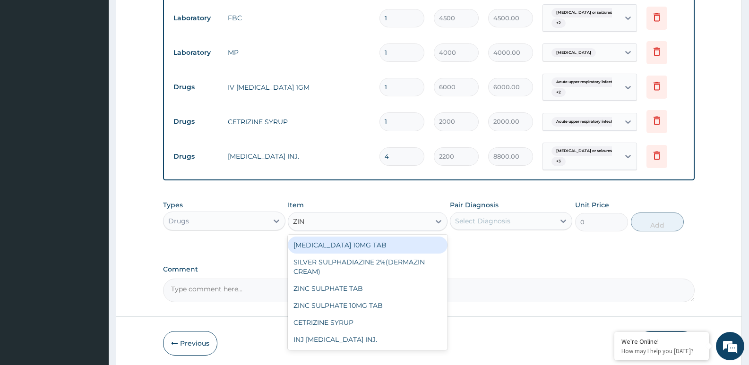
type input "ZINC"
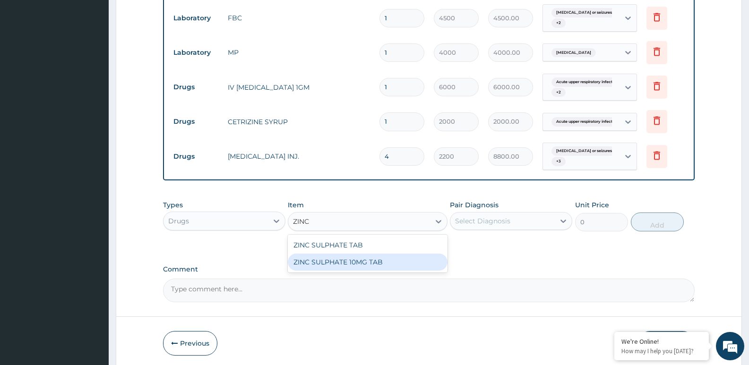
click at [370, 262] on div "ZINC SULPHATE 10MG TAB" at bounding box center [367, 262] width 159 height 17
type input "100"
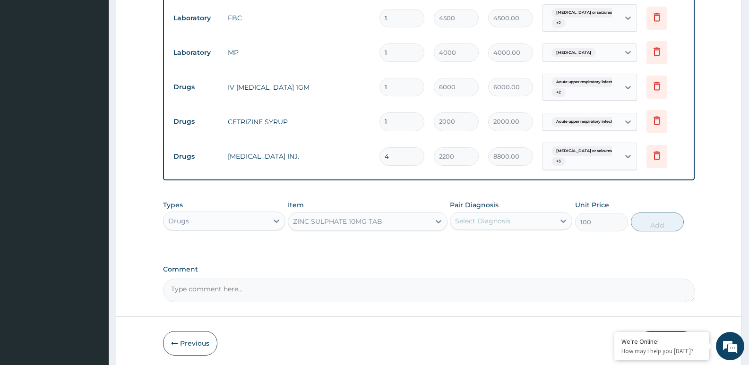
click at [491, 227] on div "Select Diagnosis" at bounding box center [503, 221] width 104 height 15
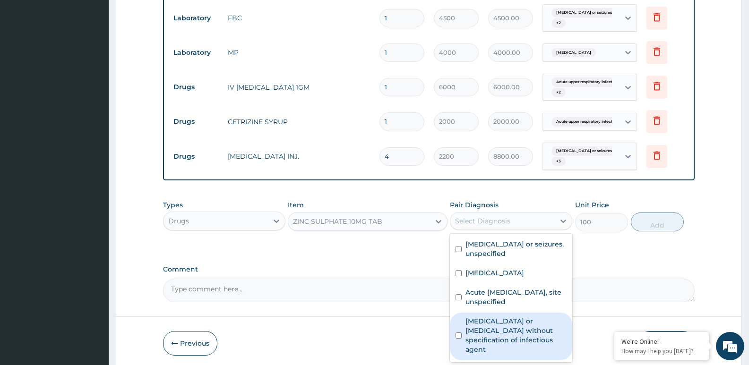
click at [497, 329] on label "[MEDICAL_DATA] or [MEDICAL_DATA] without specification of infectious agent" at bounding box center [516, 336] width 101 height 38
checkbox input "true"
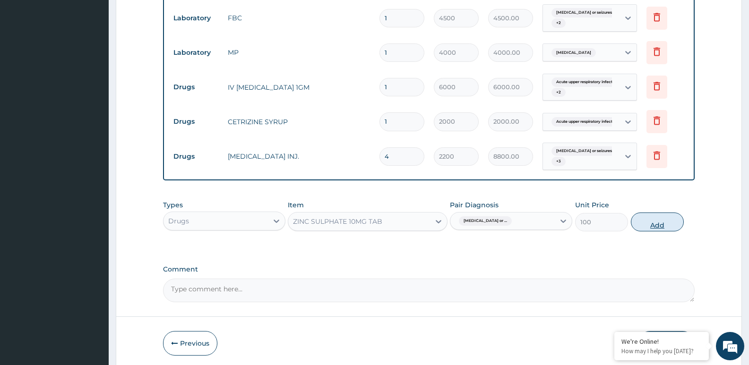
click at [656, 222] on button "Add" at bounding box center [657, 222] width 53 height 19
type input "0"
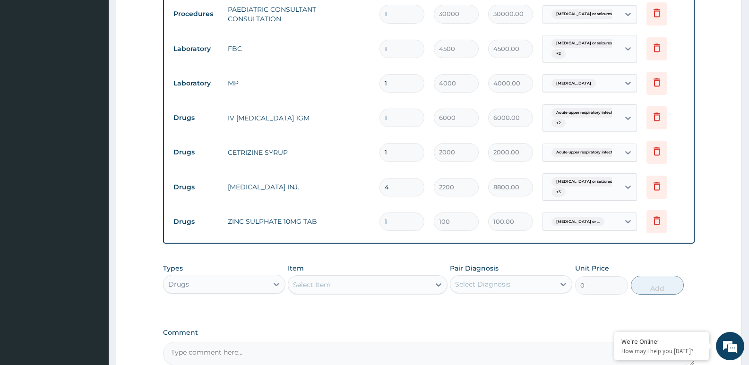
scroll to position [381, 0]
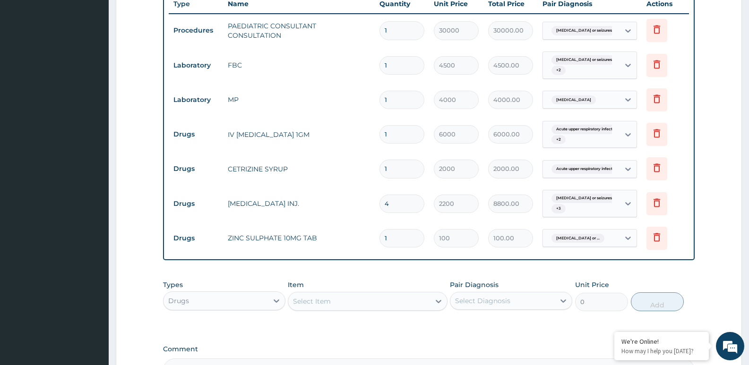
click at [412, 244] on input "1" at bounding box center [402, 238] width 45 height 18
type input "0.00"
type input "3"
type input "300.00"
type input "3"
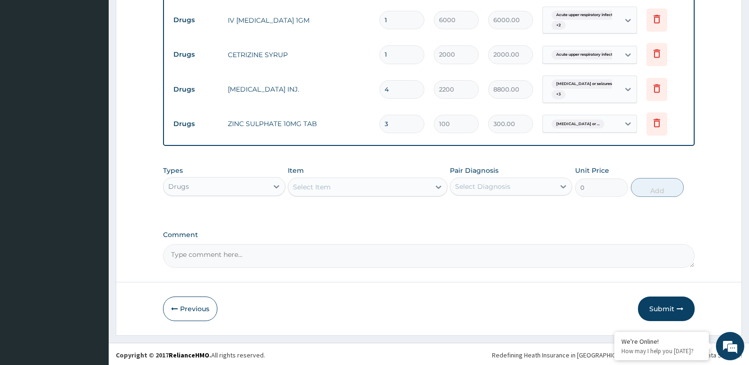
scroll to position [497, 0]
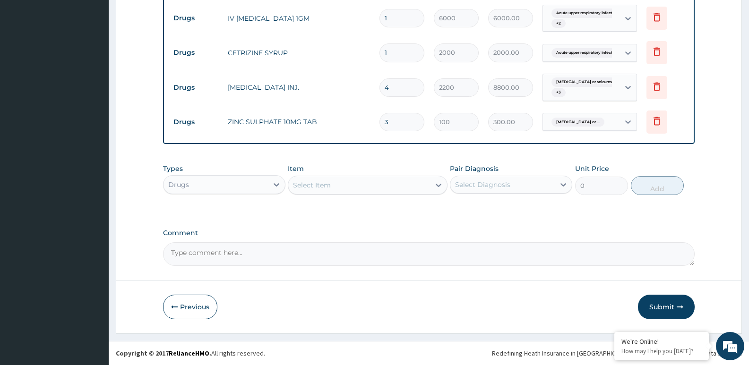
click at [347, 187] on div "Select Item" at bounding box center [358, 185] width 141 height 15
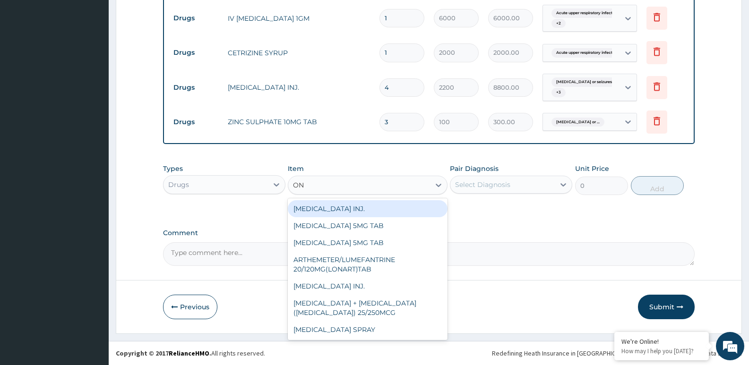
type input "O"
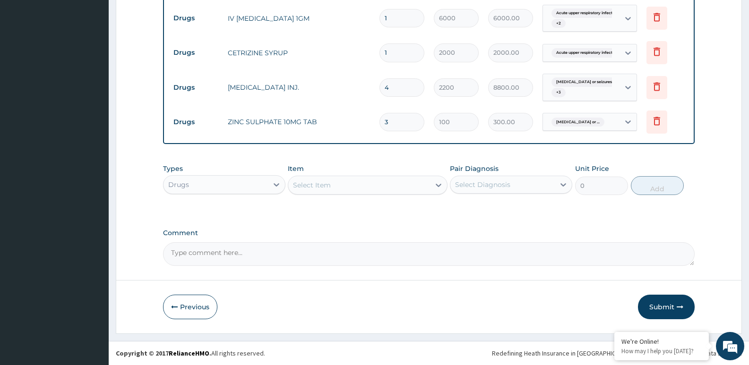
click at [351, 187] on div "Select Item" at bounding box center [358, 185] width 141 height 15
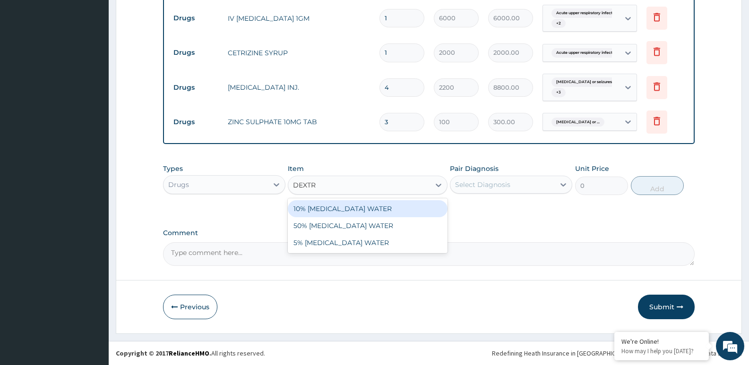
type input "DEXTR"
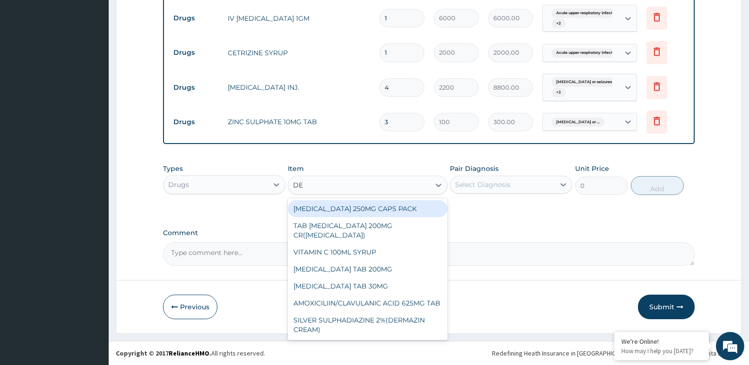
type input "DEX"
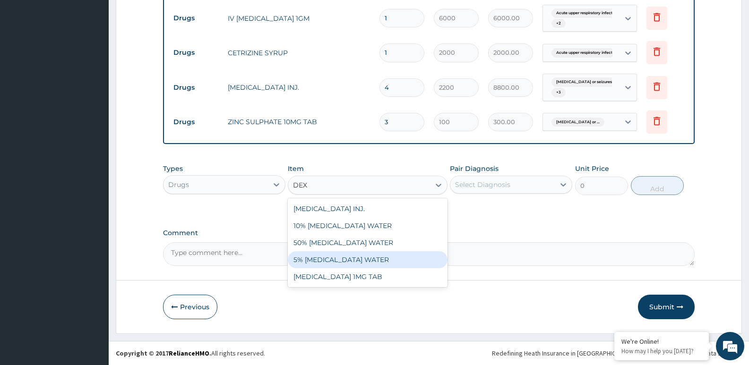
click at [326, 262] on div "5% [MEDICAL_DATA] WATER" at bounding box center [367, 259] width 159 height 17
type input "1500"
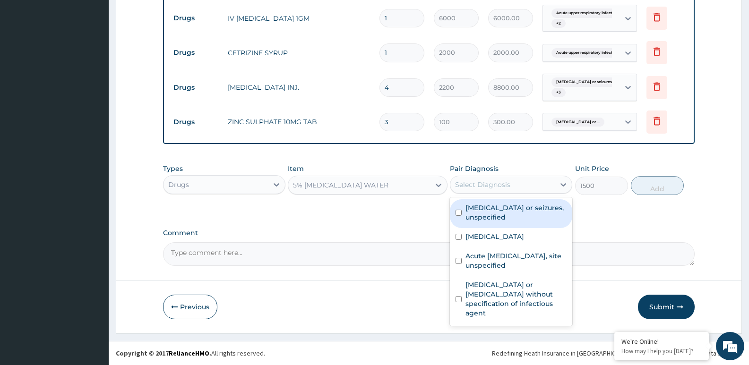
click at [534, 185] on div "Select Diagnosis" at bounding box center [503, 184] width 104 height 15
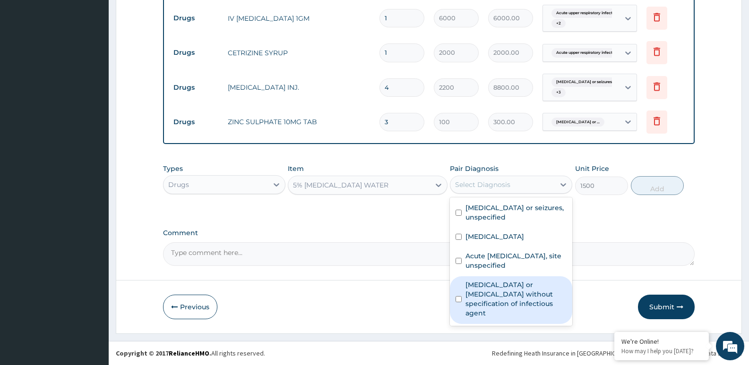
click at [485, 290] on label "[MEDICAL_DATA] or [MEDICAL_DATA] without specification of infectious agent" at bounding box center [516, 299] width 101 height 38
checkbox input "true"
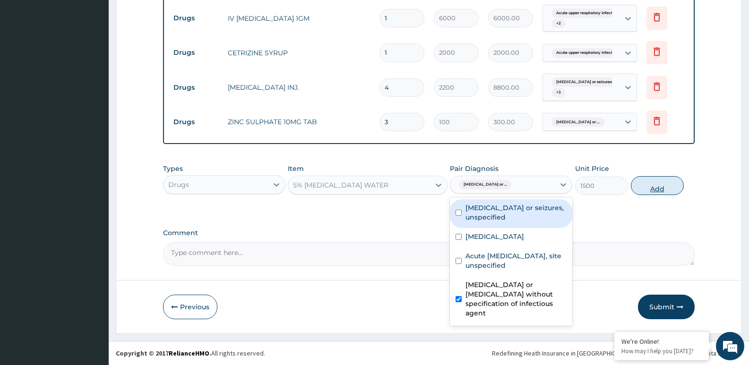
click at [656, 190] on button "Add" at bounding box center [657, 185] width 53 height 19
type input "0"
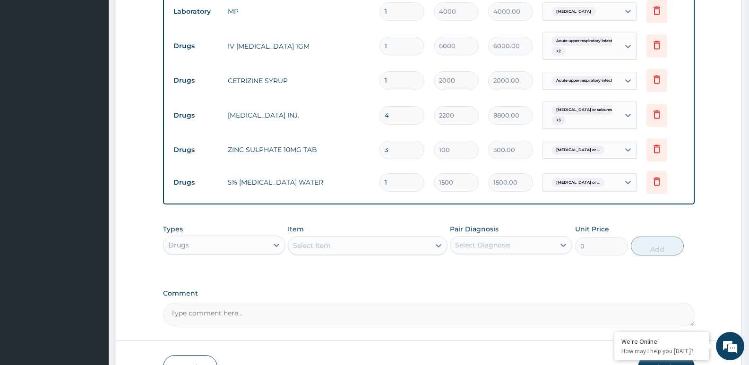
scroll to position [529, 0]
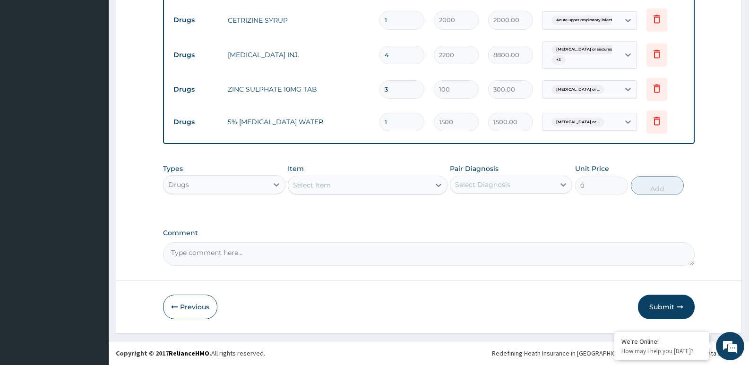
click at [652, 312] on button "Submit" at bounding box center [666, 307] width 57 height 25
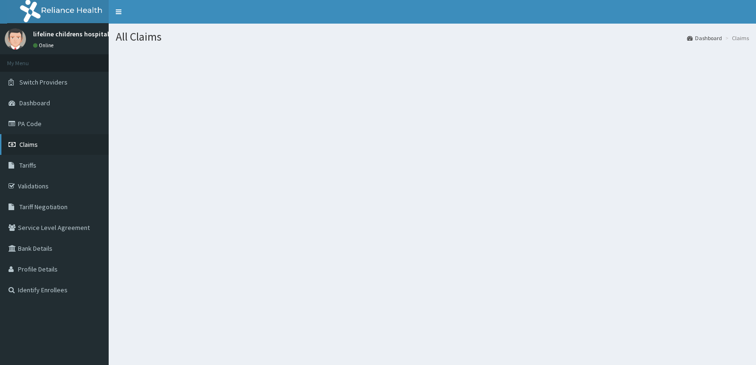
click at [34, 146] on span "Claims" at bounding box center [28, 144] width 18 height 9
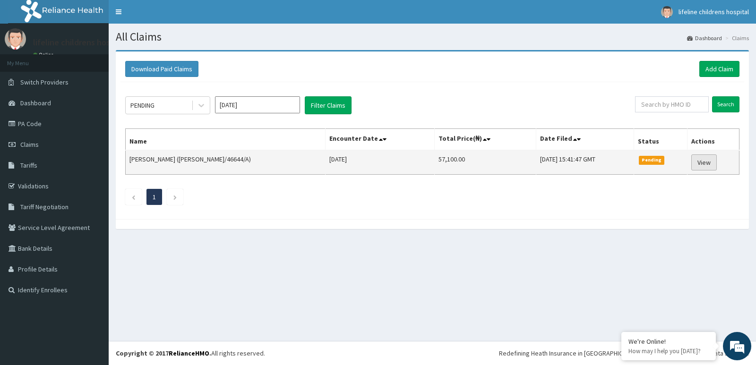
click at [702, 162] on link "View" at bounding box center [705, 163] width 26 height 16
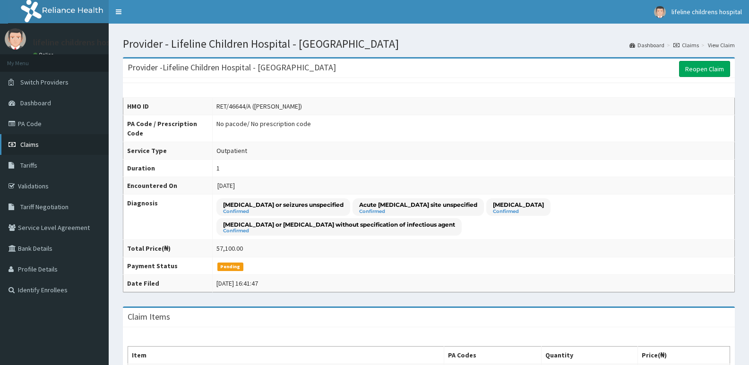
click at [49, 147] on link "Claims" at bounding box center [54, 144] width 109 height 21
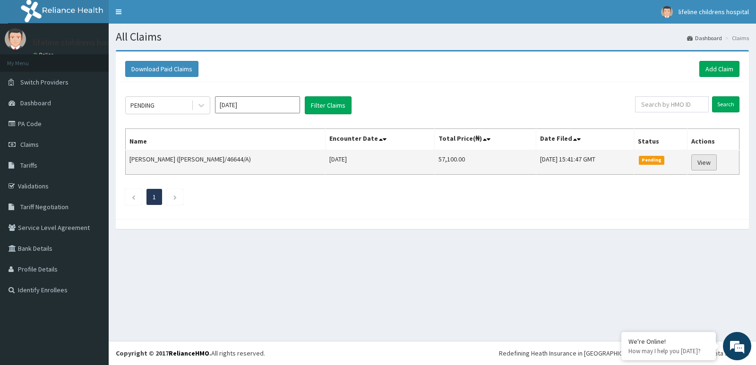
click at [700, 163] on link "View" at bounding box center [705, 163] width 26 height 16
